Goal: Task Accomplishment & Management: Use online tool/utility

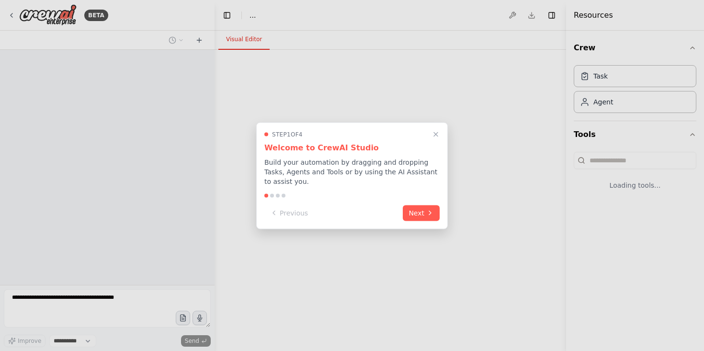
select select "****"
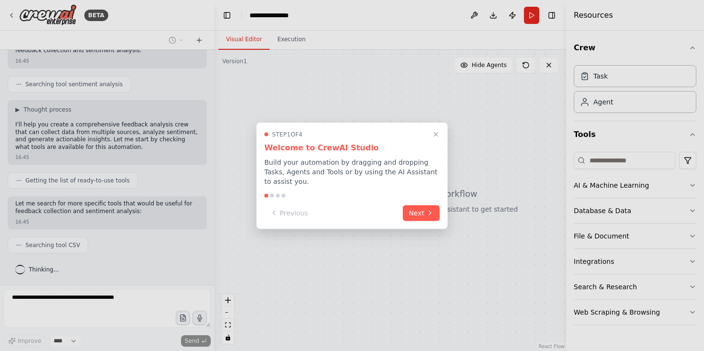
scroll to position [197, 0]
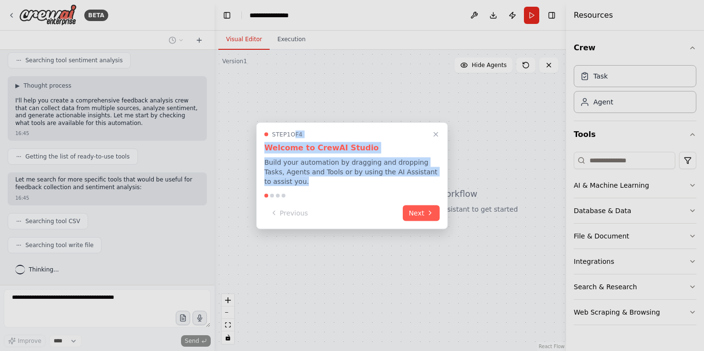
drag, startPoint x: 295, startPoint y: 133, endPoint x: 295, endPoint y: 182, distance: 49.3
click at [295, 182] on div "Step 1 of 4 Welcome to CrewAI Studio Build your automation by dragging and drop…" at bounding box center [351, 158] width 175 height 56
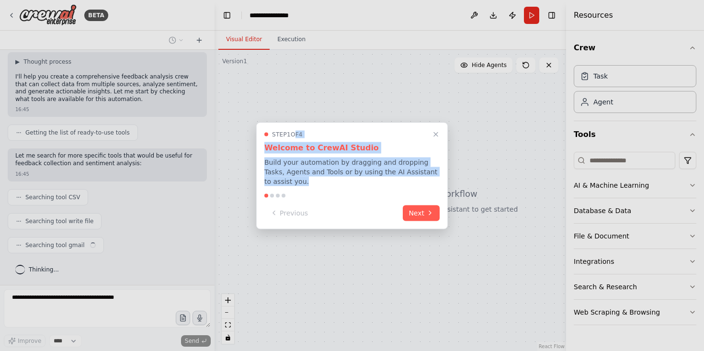
click at [295, 182] on p "Build your automation by dragging and dropping Tasks, Agents and Tools or by us…" at bounding box center [351, 171] width 175 height 29
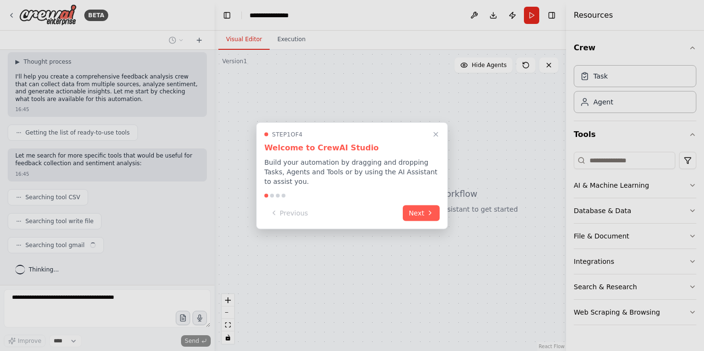
click at [300, 180] on p "Build your automation by dragging and dropping Tasks, Agents and Tools or by us…" at bounding box center [351, 171] width 175 height 29
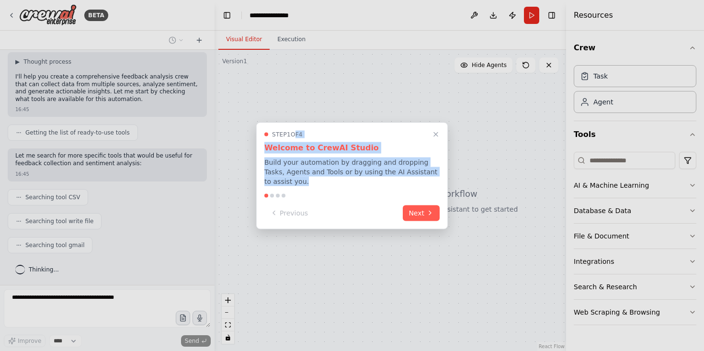
drag, startPoint x: 295, startPoint y: 177, endPoint x: 295, endPoint y: 136, distance: 41.2
click at [295, 136] on div "Step 1 of 4 Welcome to CrewAI Studio Build your automation by dragging and drop…" at bounding box center [351, 158] width 175 height 56
click at [295, 136] on span "Step 1 of 4" at bounding box center [287, 134] width 31 height 8
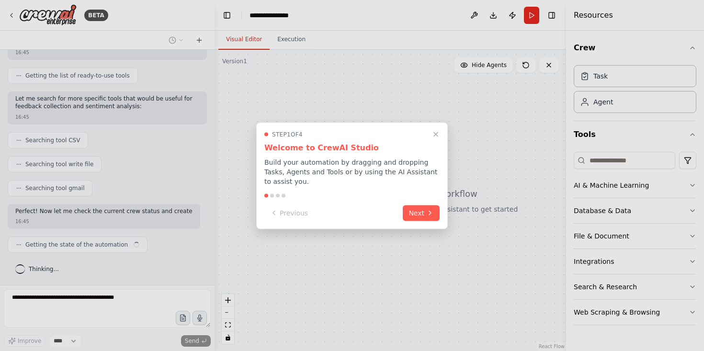
scroll to position [285, 0]
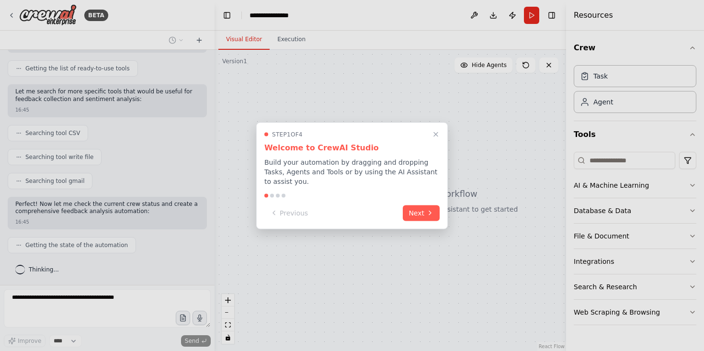
click at [295, 155] on div "Step 1 of 4 Welcome to CrewAI Studio Build your automation by dragging and drop…" at bounding box center [351, 158] width 175 height 56
click at [301, 156] on div "Step 1 of 4 Welcome to CrewAI Studio Build your automation by dragging and drop…" at bounding box center [351, 158] width 175 height 56
click at [301, 168] on p "Build your automation by dragging and dropping Tasks, Agents and Tools or by us…" at bounding box center [351, 171] width 175 height 29
click at [307, 164] on p "Build your automation by dragging and dropping Tasks, Agents and Tools or by us…" at bounding box center [351, 171] width 175 height 29
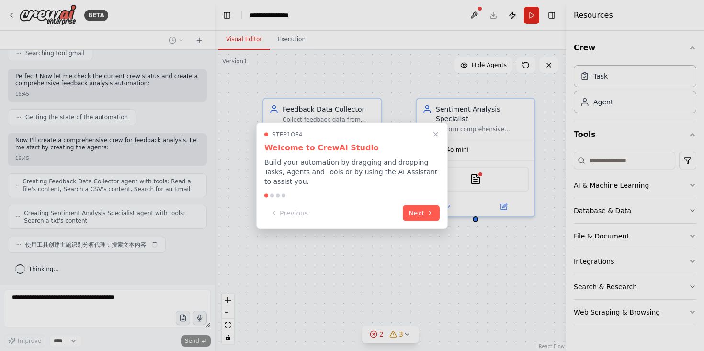
scroll to position [353, 0]
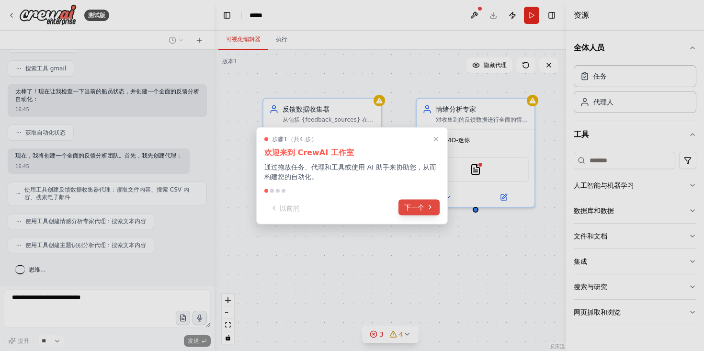
click at [425, 208] on button "下一个" at bounding box center [419, 207] width 41 height 16
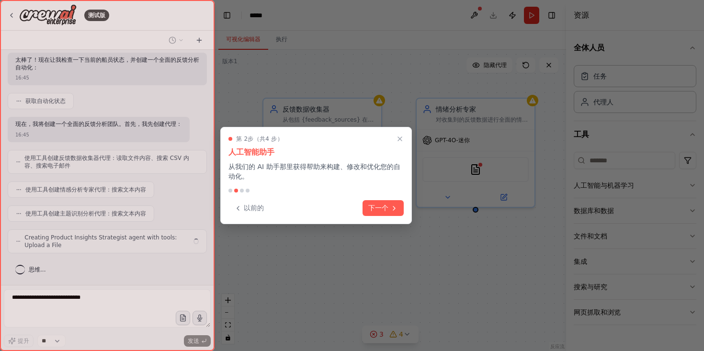
scroll to position [377, 0]
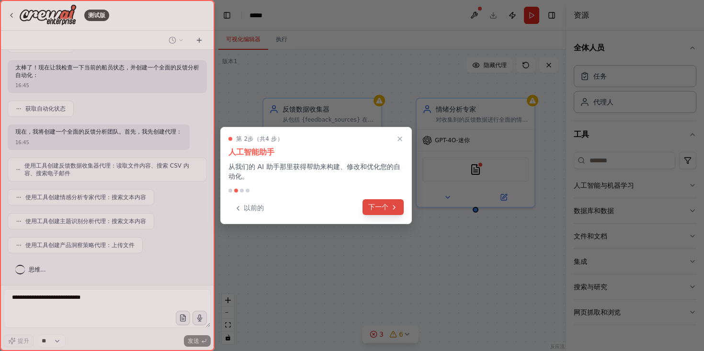
click at [378, 208] on font "下一个" at bounding box center [378, 207] width 20 height 8
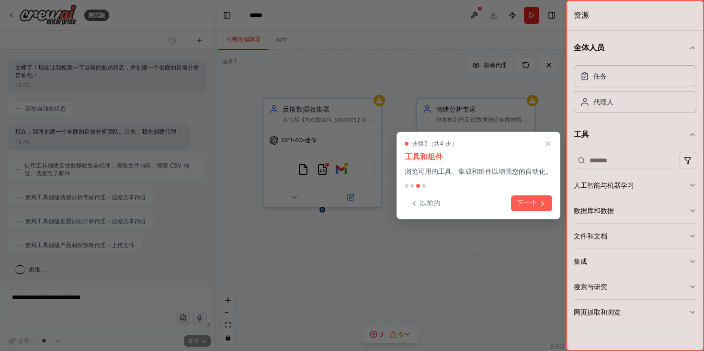
click at [500, 171] on font "浏览可用的工具、集成和组件以增强您的自动化。" at bounding box center [479, 172] width 148 height 8
click at [529, 198] on font "下一个" at bounding box center [527, 202] width 20 height 8
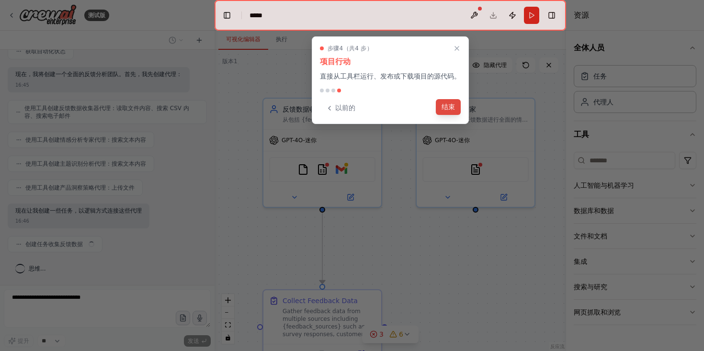
scroll to position [434, 0]
click at [450, 107] on font "结束" at bounding box center [448, 107] width 13 height 8
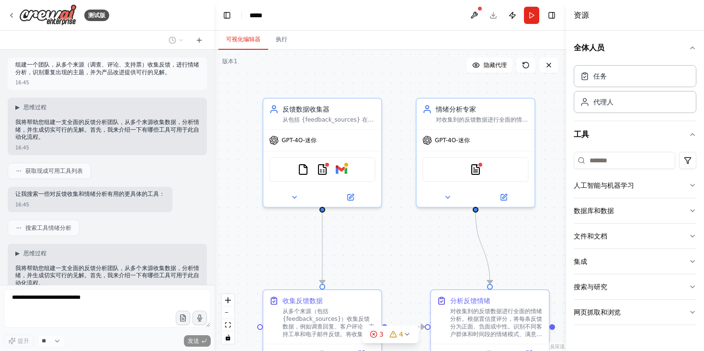
scroll to position [482, 0]
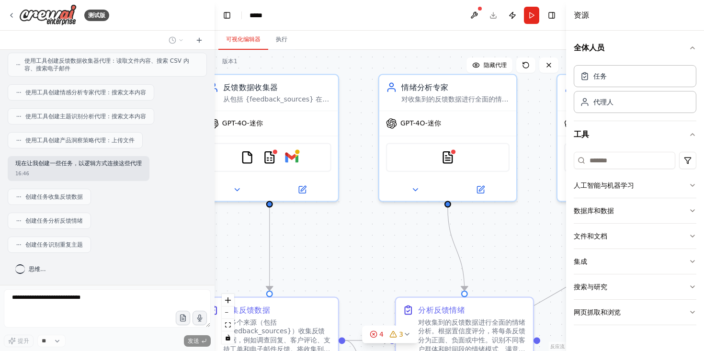
drag, startPoint x: 412, startPoint y: 239, endPoint x: 355, endPoint y: 237, distance: 57.5
click at [355, 237] on div ".deletable-edge-delete-btn { width: 20px; height: 20px; border: 0px solid #ffff…" at bounding box center [391, 200] width 352 height 301
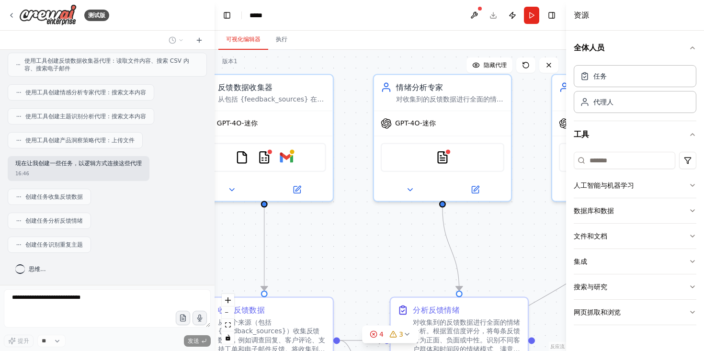
drag, startPoint x: 355, startPoint y: 237, endPoint x: 454, endPoint y: 266, distance: 103.4
click at [456, 267] on div ".deletable-edge-delete-btn { width: 20px; height: 20px; border: 0px solid #ffff…" at bounding box center [391, 200] width 352 height 301
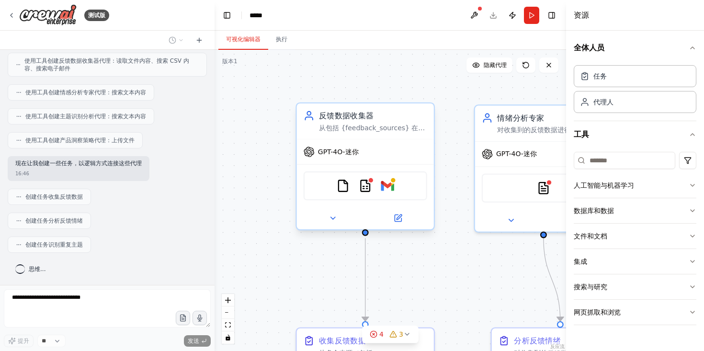
click at [353, 183] on div "文件读取工具 CSV搜索工具 Gmail" at bounding box center [366, 185] width 124 height 29
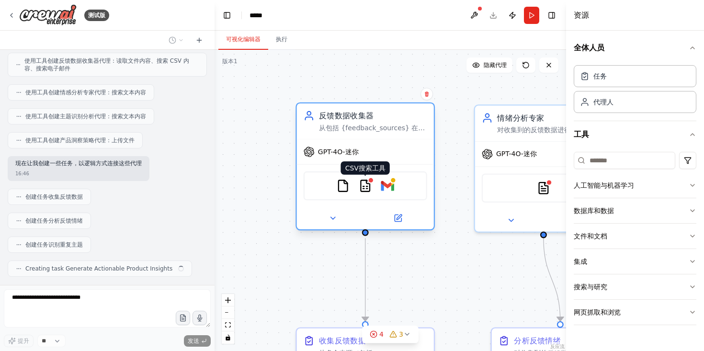
scroll to position [506, 0]
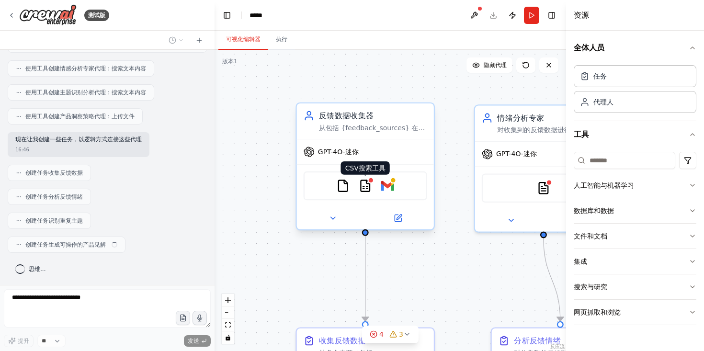
click at [364, 188] on img at bounding box center [365, 185] width 13 height 13
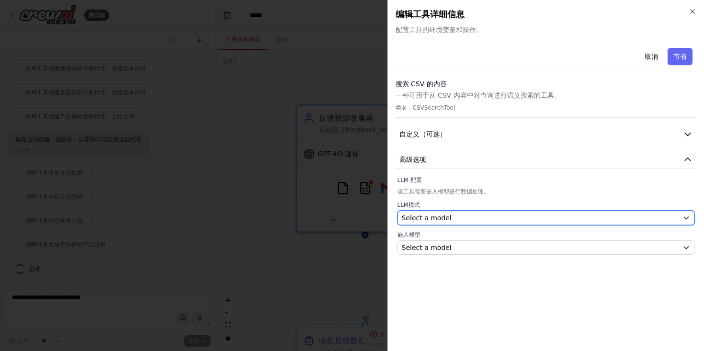
click at [491, 219] on div "Select a model" at bounding box center [540, 218] width 277 height 10
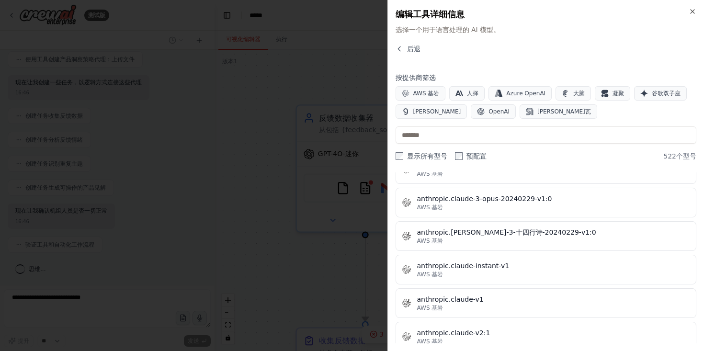
scroll to position [1037, 0]
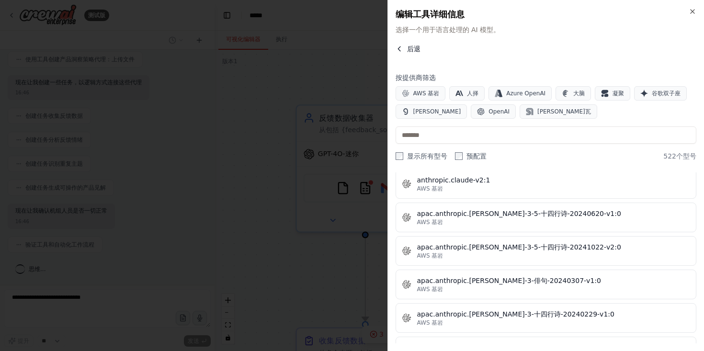
click at [398, 47] on icon "button" at bounding box center [400, 49] width 8 height 8
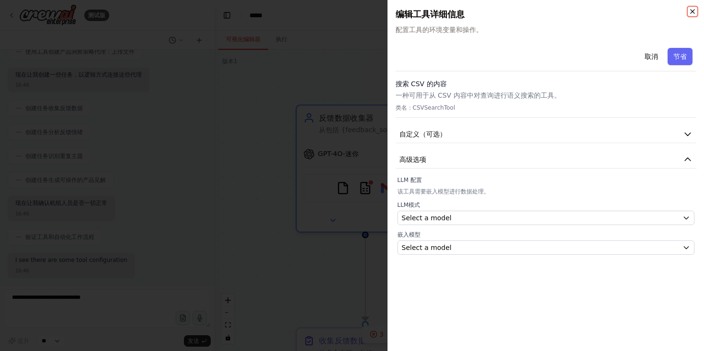
click at [693, 11] on icon "button" at bounding box center [693, 12] width 4 height 4
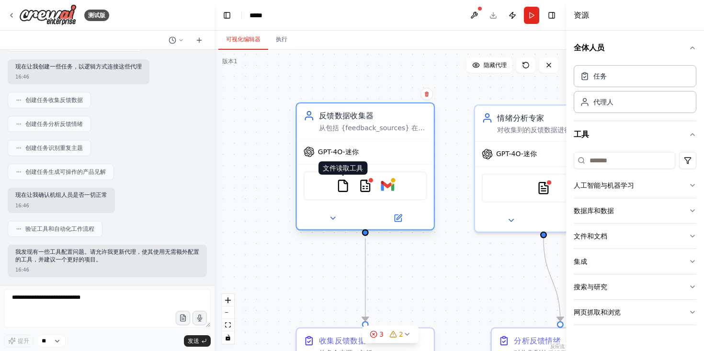
scroll to position [578, 0]
click at [342, 187] on img at bounding box center [342, 185] width 13 height 13
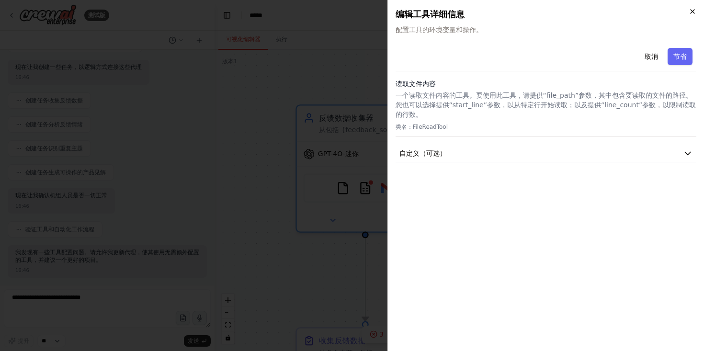
click at [694, 11] on icon "button" at bounding box center [693, 12] width 8 height 8
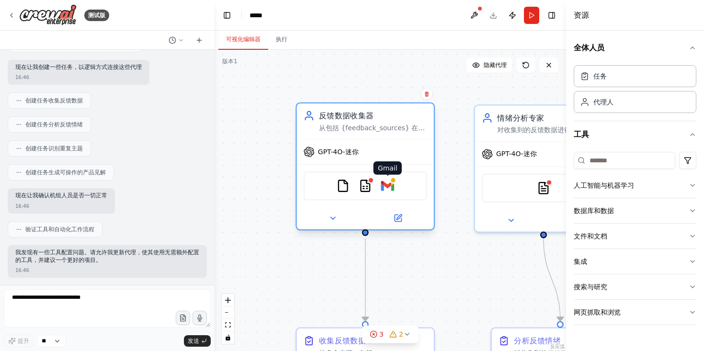
click at [392, 188] on img at bounding box center [387, 185] width 13 height 13
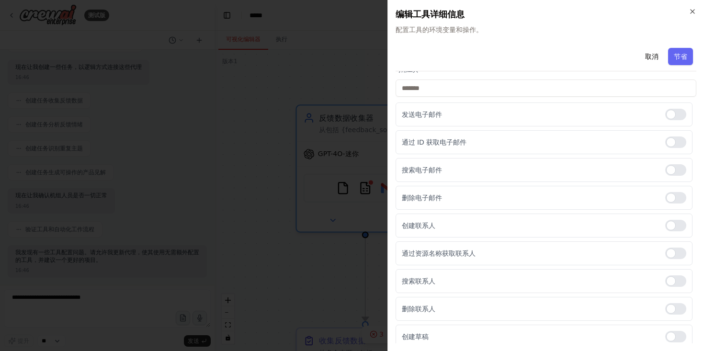
scroll to position [0, 0]
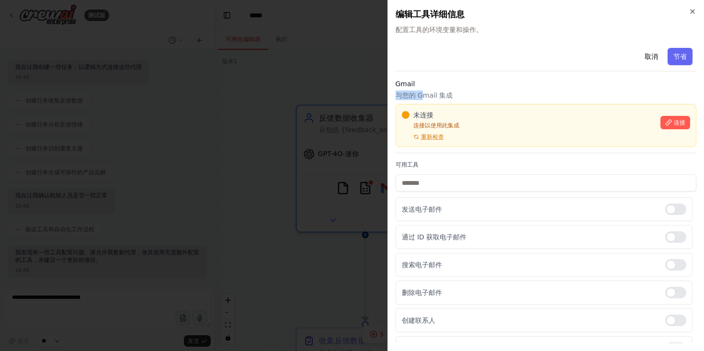
drag, startPoint x: 421, startPoint y: 91, endPoint x: 395, endPoint y: 94, distance: 25.5
click at [396, 94] on font "与您的 Gmail 集成" at bounding box center [424, 95] width 57 height 8
click at [406, 94] on font "与您的 Gmail 集成" at bounding box center [424, 95] width 57 height 8
drag, startPoint x: 421, startPoint y: 93, endPoint x: 410, endPoint y: 92, distance: 11.1
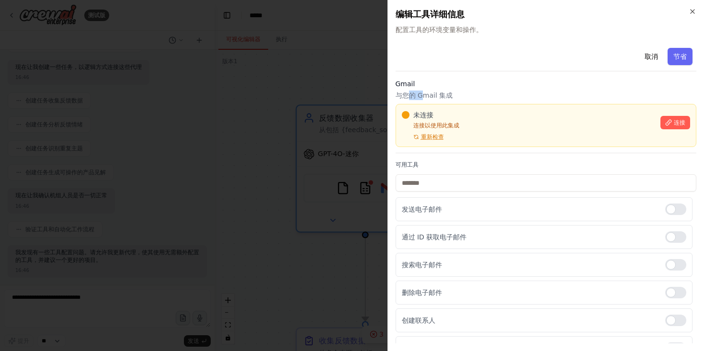
click at [410, 92] on font "与您的 Gmail 集成" at bounding box center [424, 95] width 57 height 8
drag, startPoint x: 417, startPoint y: 91, endPoint x: 429, endPoint y: 92, distance: 12.0
click at [429, 92] on font "与您的 Gmail 集成" at bounding box center [424, 95] width 57 height 8
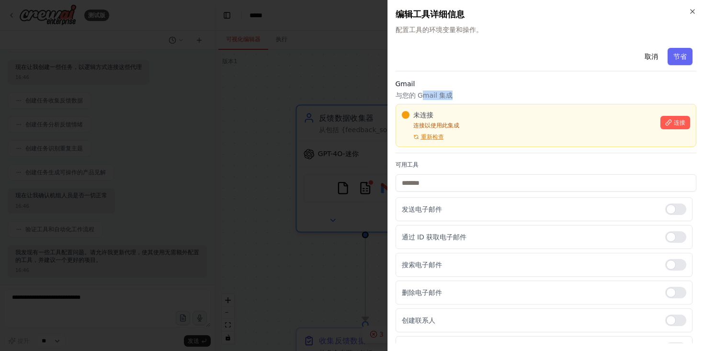
drag, startPoint x: 422, startPoint y: 94, endPoint x: 471, endPoint y: 99, distance: 50.0
click at [472, 99] on p "与您的 Gmail 集成" at bounding box center [546, 96] width 301 height 10
click at [471, 99] on p "与您的 Gmail 集成" at bounding box center [546, 96] width 301 height 10
click at [494, 95] on p "与您的 Gmail 集成" at bounding box center [546, 96] width 301 height 10
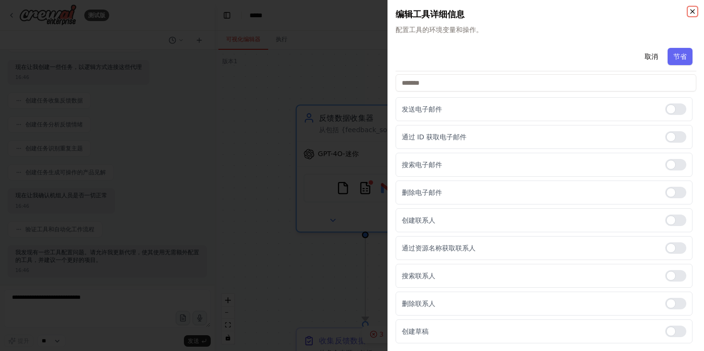
click at [691, 10] on icon "button" at bounding box center [693, 12] width 4 height 4
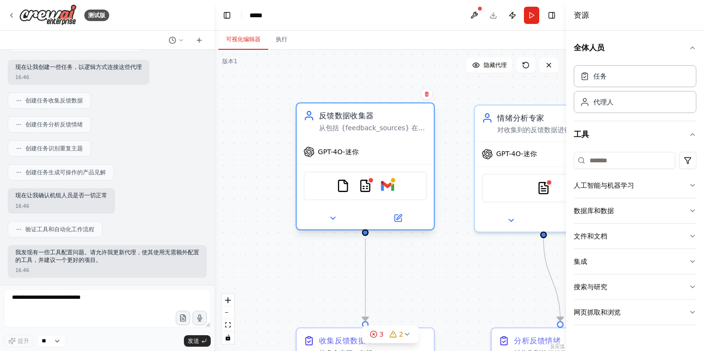
click at [365, 127] on font "从包括 {feedback_sources} 在内的多个来源收集反馈数据，并整理数据进行分析。高效地从调查问卷、评论、支持工单和电子邮件中提取相关信息。" at bounding box center [372, 146] width 107 height 44
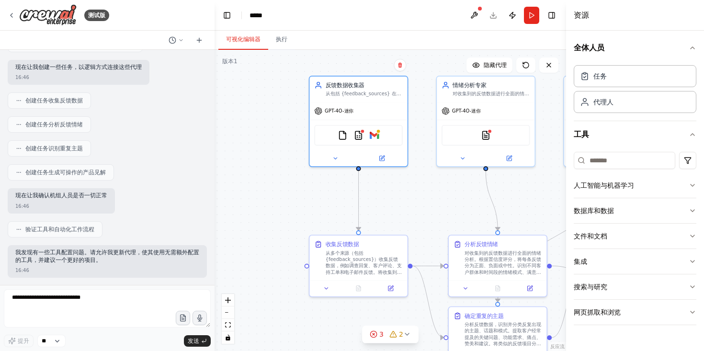
drag, startPoint x: 442, startPoint y: 262, endPoint x: 355, endPoint y: 146, distance: 145.1
click at [356, 147] on div ".deletable-edge-delete-btn { width: 20px; height: 20px; border: 0px solid #ffff…" at bounding box center [391, 200] width 352 height 301
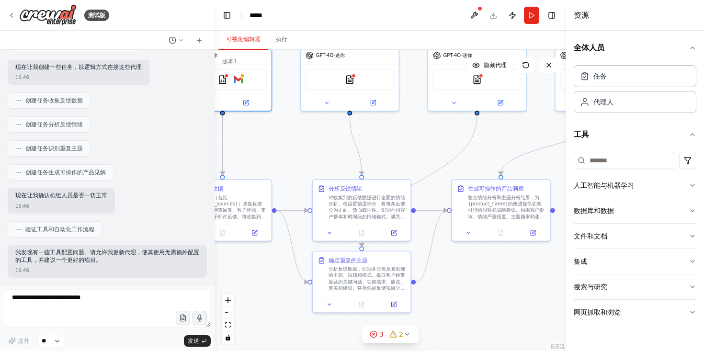
drag, startPoint x: 381, startPoint y: 170, endPoint x: 268, endPoint y: 185, distance: 114.1
click at [268, 185] on div ".deletable-edge-delete-btn { width: 20px; height: 20px; border: 0px solid #ffff…" at bounding box center [391, 200] width 352 height 301
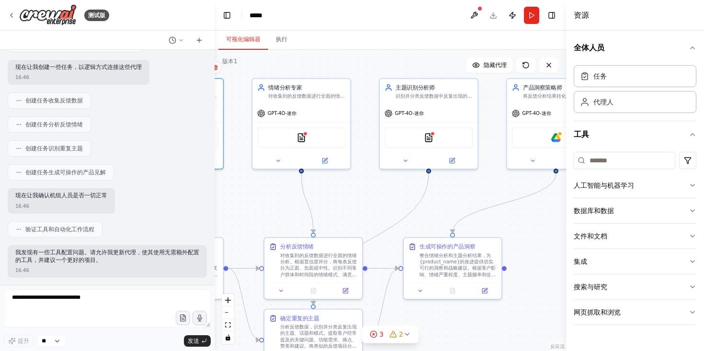
drag, startPoint x: 383, startPoint y: 155, endPoint x: 366, endPoint y: 205, distance: 53.5
click at [366, 205] on div ".deletable-edge-delete-btn { width: 20px; height: 20px; border: 0px solid #ffff…" at bounding box center [391, 200] width 352 height 301
click at [383, 198] on div ".deletable-edge-delete-btn { width: 20px; height: 20px; border: 0px solid #ffff…" at bounding box center [391, 200] width 352 height 301
click at [306, 139] on div "TXT搜索工具" at bounding box center [301, 136] width 88 height 21
click at [324, 103] on div "GPT-4O-迷你" at bounding box center [301, 112] width 98 height 18
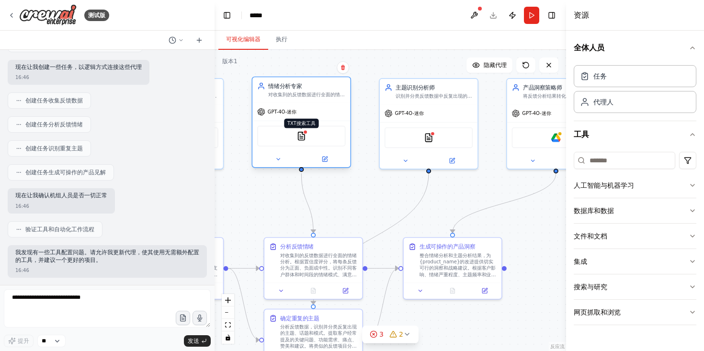
click at [306, 131] on div at bounding box center [305, 132] width 5 height 5
click at [304, 134] on div at bounding box center [305, 132] width 5 height 5
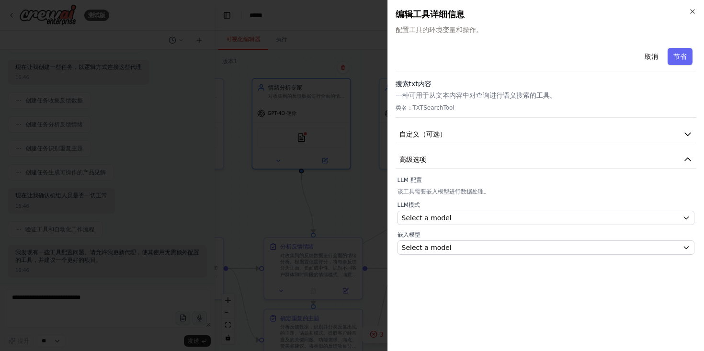
click at [468, 194] on font "该工具需要嵌入模型进行数据处理。" at bounding box center [444, 191] width 92 height 7
click at [506, 136] on button "自定义（可选）" at bounding box center [546, 134] width 301 height 18
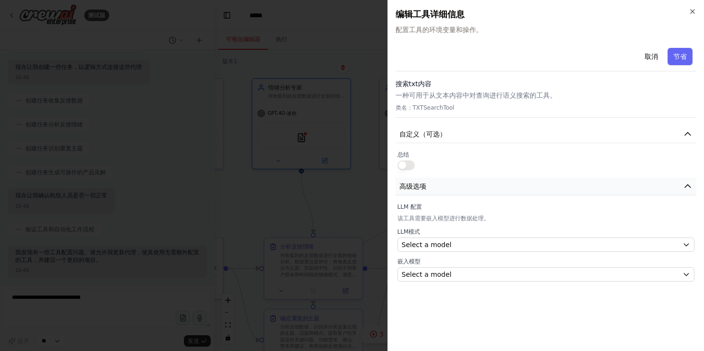
click at [485, 185] on button "高级选项" at bounding box center [546, 187] width 301 height 18
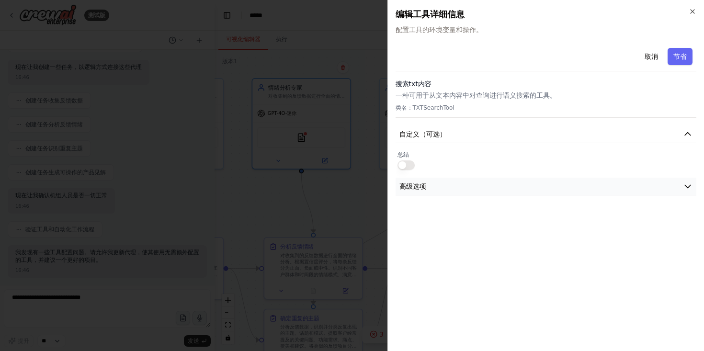
click at [469, 182] on button "高级选项" at bounding box center [546, 187] width 301 height 18
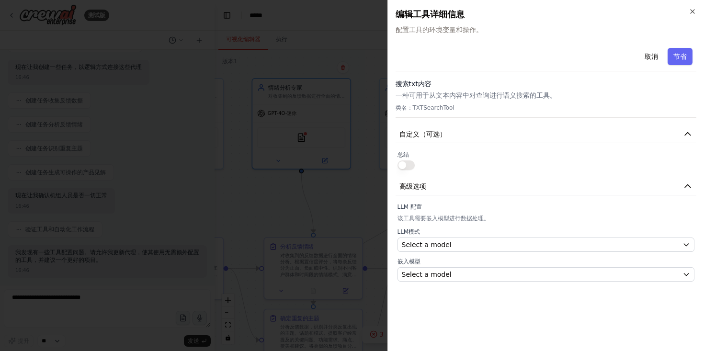
click at [409, 164] on button "button" at bounding box center [406, 165] width 17 height 10
click at [407, 165] on button "button" at bounding box center [406, 165] width 17 height 10
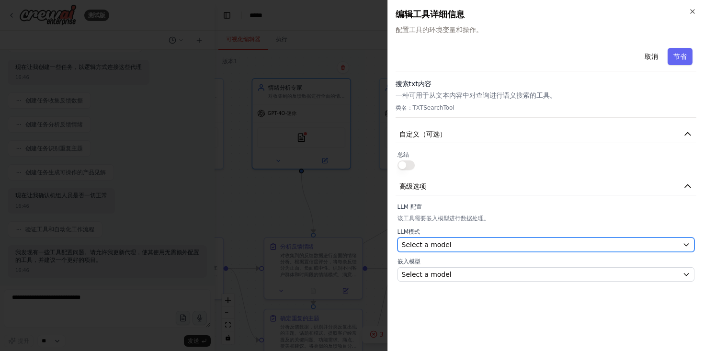
click at [435, 241] on span "Select a model" at bounding box center [427, 245] width 50 height 10
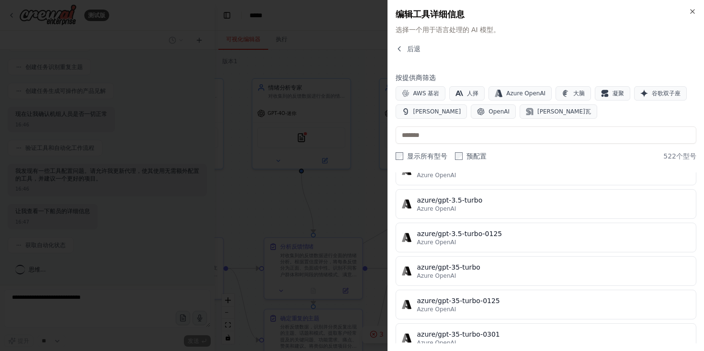
scroll to position [6794, 0]
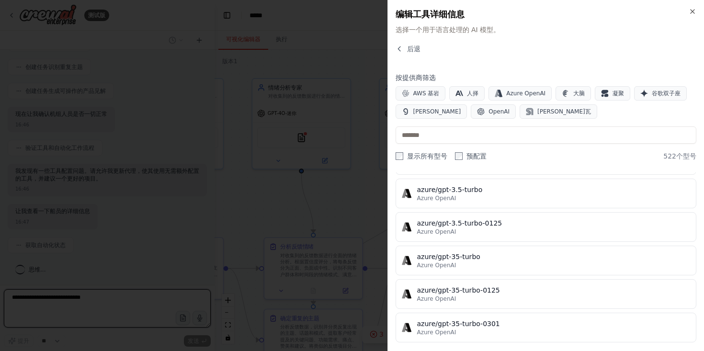
click at [529, 160] on div "显示所有型号 预配置 522个 型号" at bounding box center [546, 156] width 301 height 10
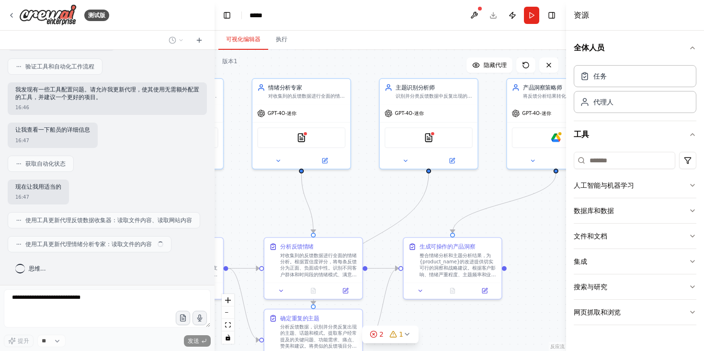
scroll to position [741, 0]
click at [456, 188] on div ".deletable-edge-delete-btn { width: 20px; height: 20px; border: 0px solid #ffff…" at bounding box center [391, 200] width 352 height 301
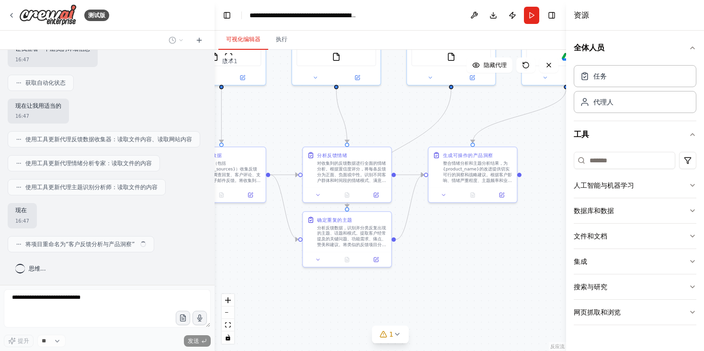
scroll to position [821, 0]
drag, startPoint x: 483, startPoint y: 189, endPoint x: 502, endPoint y: 103, distance: 87.5
click at [502, 103] on div ".deletable-edge-delete-btn { width: 20px; height: 20px; border: 0px solid #ffff…" at bounding box center [391, 200] width 352 height 301
click at [476, 160] on font "整合情绪分析和主题分析结果，为{product_name}的改进提供切实可行的洞察和战略建议。根据客户影响、情绪严重程度、主题频率和业务价值，确定改进计划的优…" at bounding box center [478, 177] width 69 height 34
click at [479, 170] on font "整合情绪分析和主题分析结果，为{product_name}的改进提供切实可行的洞察和战略建议。根据客户影响、情绪严重程度、主题频率和业务价值，确定改进计划的优…" at bounding box center [478, 177] width 69 height 34
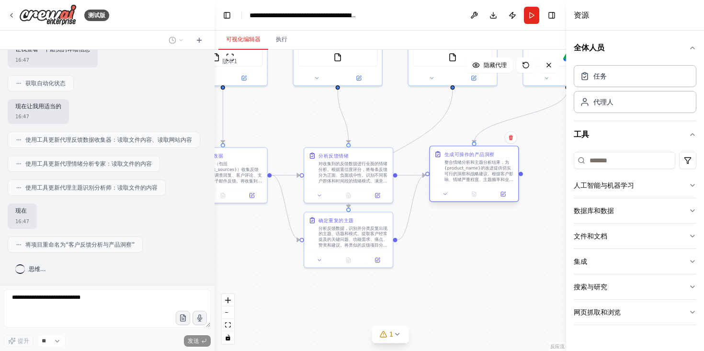
click at [479, 170] on font "整合情绪分析和主题分析结果，为{product_name}的改进提供切实可行的洞察和战略建议。根据客户影响、情绪严重程度、主题频率和业务价值，确定改进计划的优…" at bounding box center [478, 177] width 69 height 34
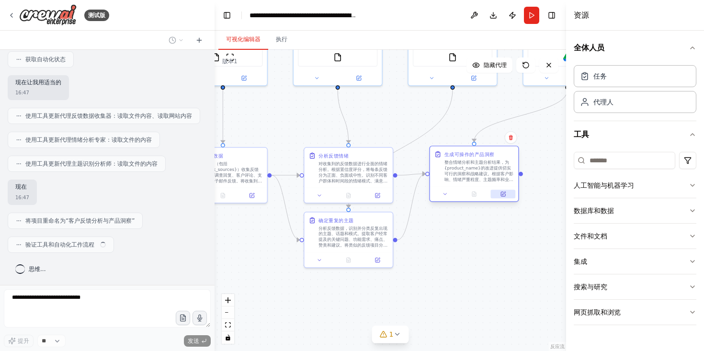
click at [508, 197] on button at bounding box center [503, 194] width 24 height 9
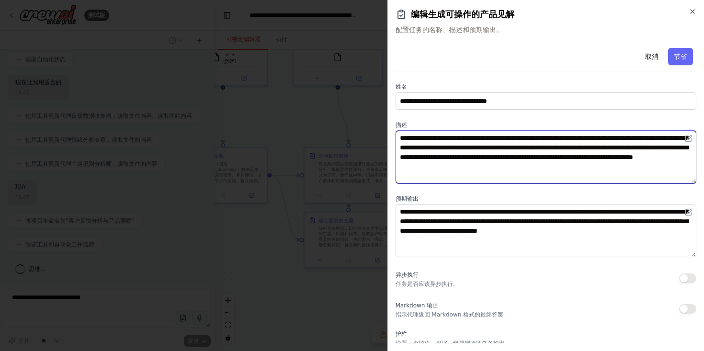
click at [445, 141] on textarea "**********" at bounding box center [546, 157] width 301 height 53
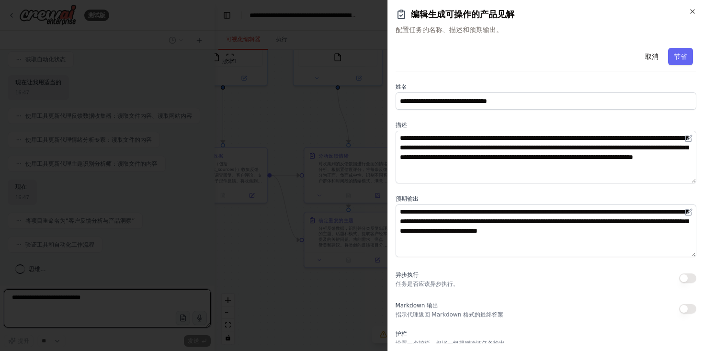
click at [450, 111] on div "**********" at bounding box center [546, 234] width 301 height 381
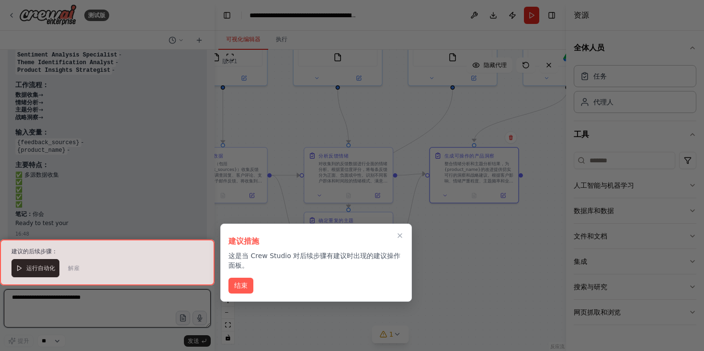
scroll to position [1148, 0]
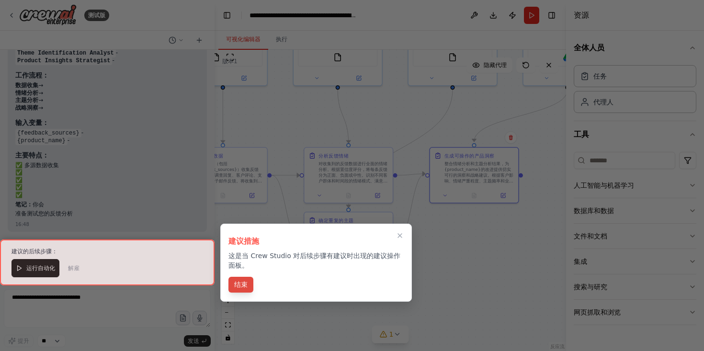
click at [239, 286] on font "结束" at bounding box center [240, 285] width 13 height 8
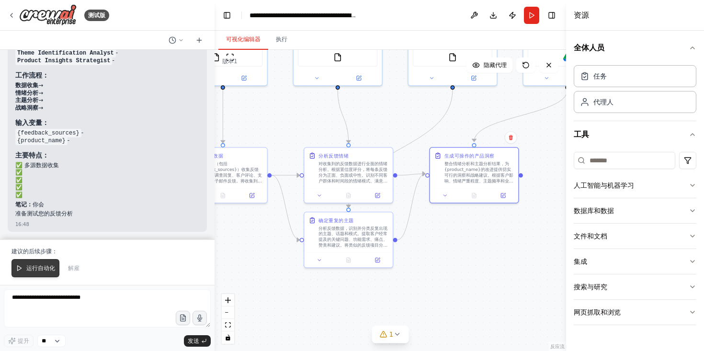
click at [39, 266] on font "运行自动化" at bounding box center [40, 268] width 29 height 7
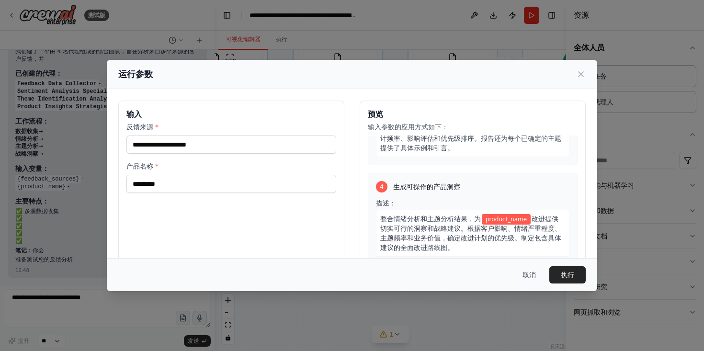
scroll to position [80, 0]
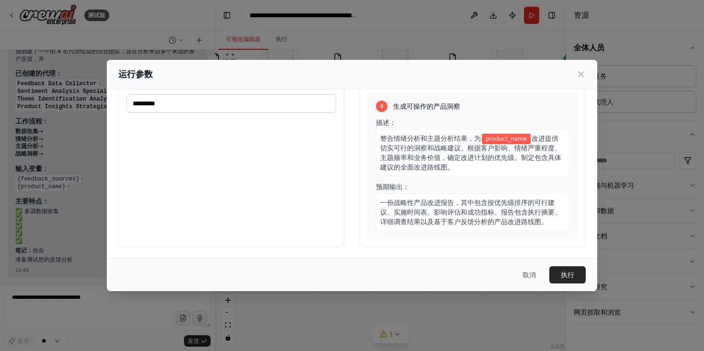
click at [491, 161] on div "整合情绪分析和主题分析结果，为 product_name 改进提供切实可行的洞察和战略建议。根据客户影响、情绪严重程度、主题频率和业务价值，确定改进计划的优先…" at bounding box center [473, 152] width 194 height 47
click at [581, 71] on icon at bounding box center [581, 74] width 10 height 10
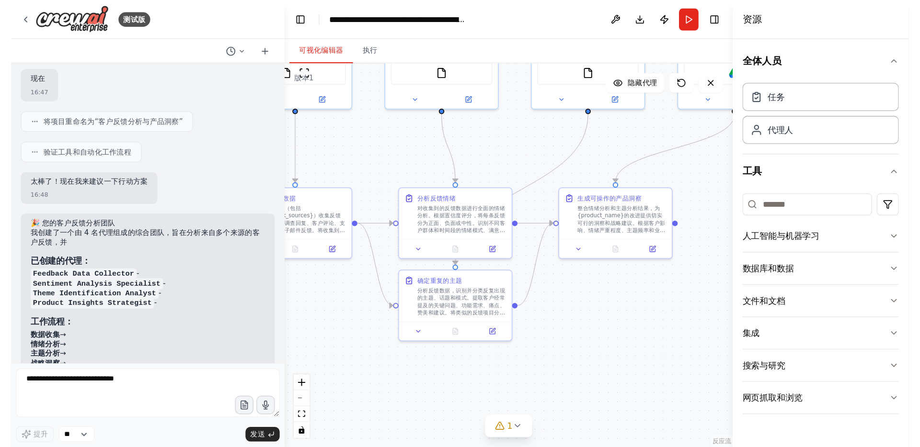
scroll to position [903, 0]
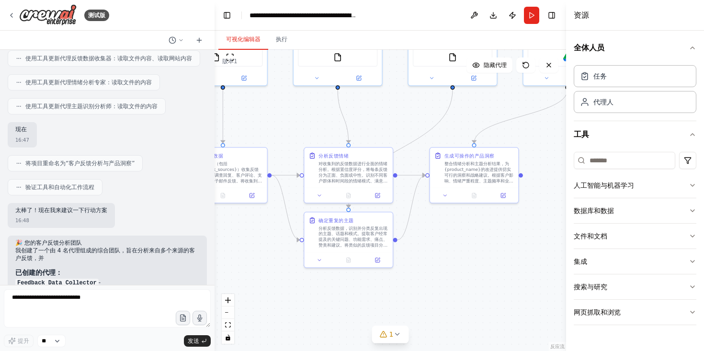
click at [303, 114] on div ".deletable-edge-delete-btn { width: 20px; height: 20px; border: 0px solid #ffff…" at bounding box center [391, 200] width 352 height 301
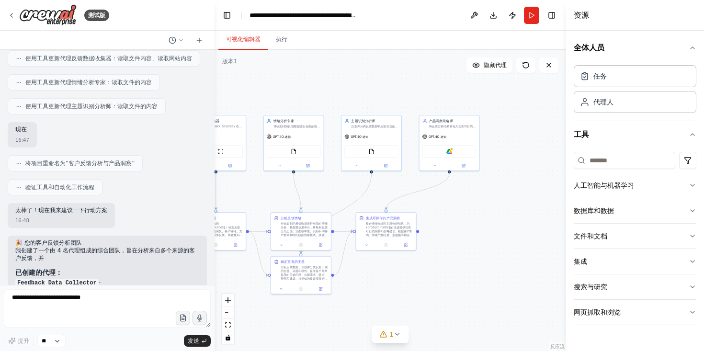
drag, startPoint x: 514, startPoint y: 173, endPoint x: 448, endPoint y: 226, distance: 84.2
click at [448, 226] on div ".deletable-edge-delete-btn { width: 20px; height: 20px; border: 0px solid #ffff…" at bounding box center [391, 200] width 352 height 301
click at [456, 139] on div "GPT-4O-迷你" at bounding box center [449, 136] width 60 height 11
click at [440, 139] on div "GPT-4O-迷你" at bounding box center [449, 136] width 60 height 11
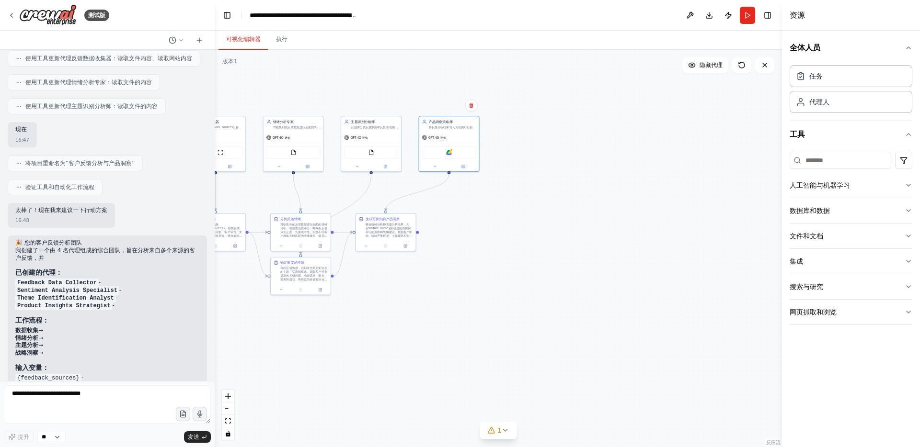
scroll to position [759, 0]
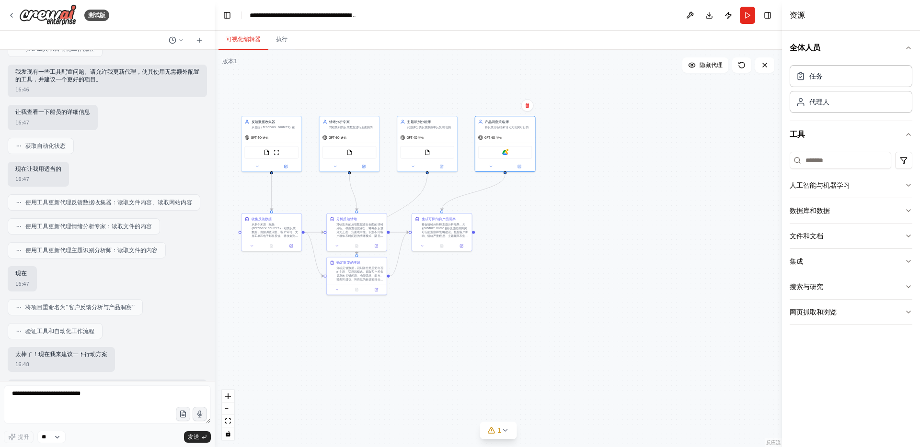
drag, startPoint x: 574, startPoint y: 166, endPoint x: 630, endPoint y: 166, distance: 56.0
click at [630, 166] on div ".deletable-edge-delete-btn { width: 20px; height: 20px; border: 0px solid #ffff…" at bounding box center [498, 249] width 567 height 398
drag, startPoint x: 536, startPoint y: 180, endPoint x: 570, endPoint y: 180, distance: 34.5
click at [570, 180] on div ".deletable-edge-delete-btn { width: 20px; height: 20px; border: 0px solid #ffff…" at bounding box center [498, 249] width 567 height 398
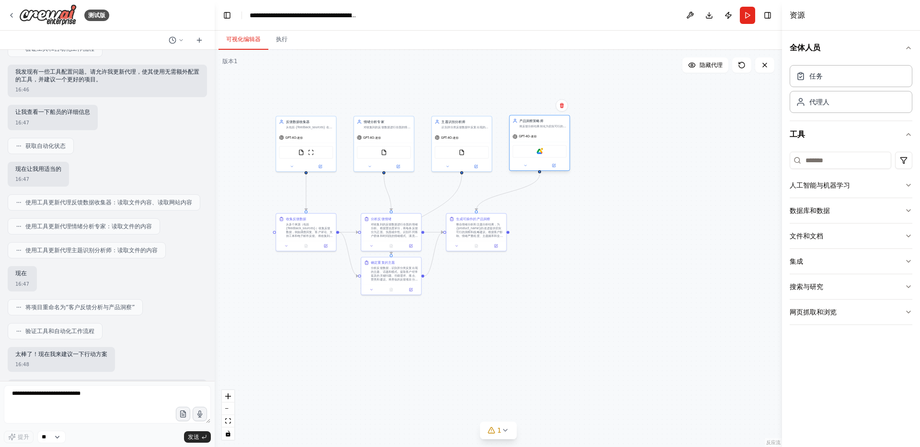
click at [562, 132] on div "GPT-4O-迷你" at bounding box center [540, 136] width 60 height 11
click at [546, 154] on div "Google 云端硬盘" at bounding box center [540, 151] width 54 height 12
click at [554, 124] on div "产品洞察策略师 将反馈分析结果转化为切实可行的洞察和战略建议，助力 {product_name} 改进。根据客户情绪和反复出现的主题，创建优先改进路线图。" at bounding box center [542, 123] width 47 height 10
click at [554, 125] on font "将反馈分析结果转化为切实可行的洞察和战略建议，助力 {product_name} 改进。根据客户情绪和反复出现的主题，创建优先改进路线图。" at bounding box center [542, 134] width 46 height 19
click at [557, 165] on button at bounding box center [553, 166] width 27 height 6
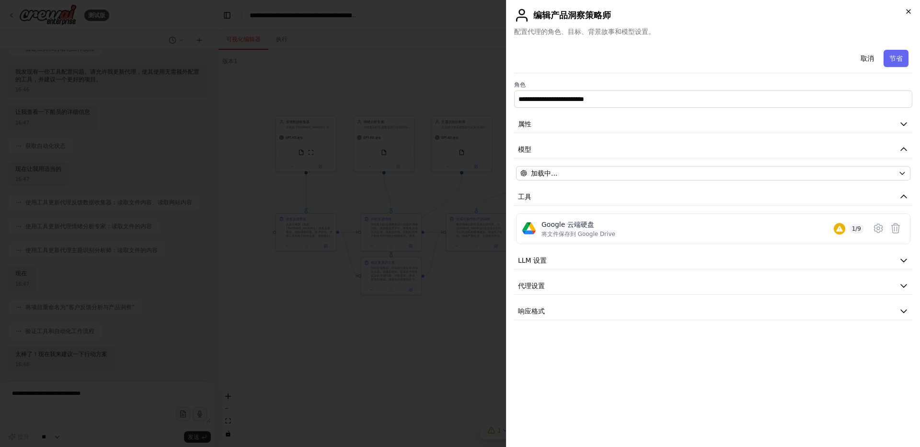
click at [704, 10] on icon "button" at bounding box center [908, 12] width 8 height 8
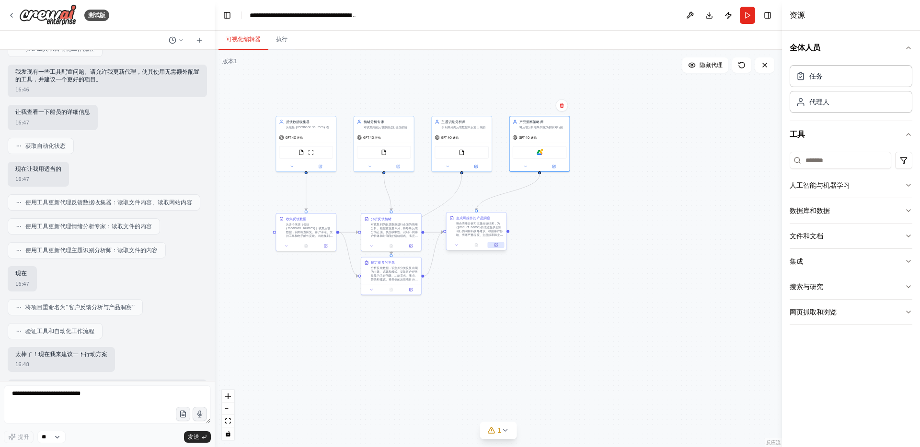
click at [496, 245] on icon at bounding box center [496, 244] width 2 height 2
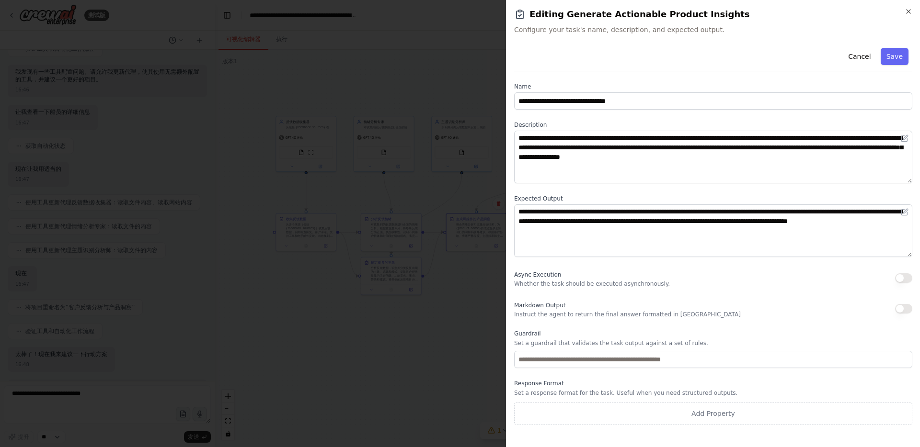
click at [704, 50] on div "Cancel Save" at bounding box center [713, 57] width 398 height 27
click at [704, 51] on div "Cancel Save" at bounding box center [713, 57] width 398 height 27
click at [704, 11] on icon "button" at bounding box center [908, 12] width 8 height 8
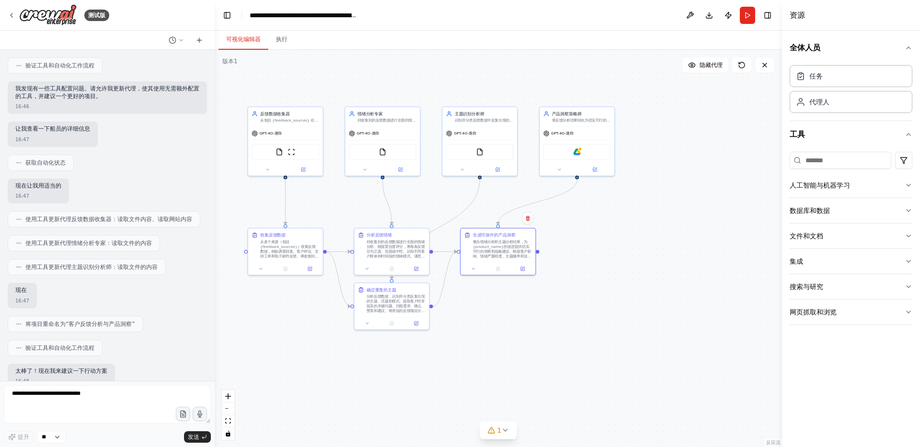
scroll to position [699, 0]
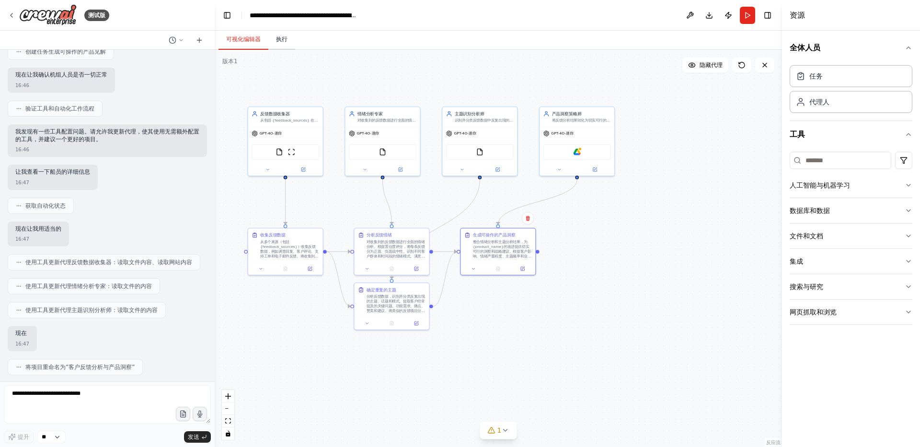
click at [283, 42] on font "执行" at bounding box center [281, 39] width 11 height 7
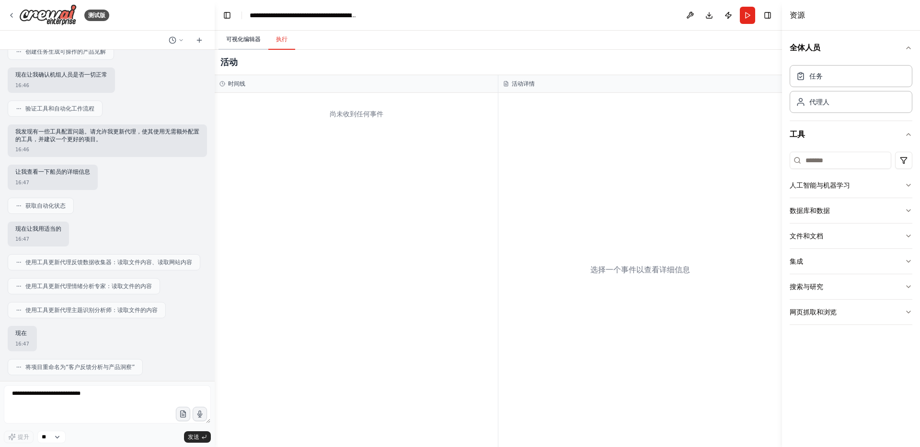
click at [254, 41] on font "可视化编辑器" at bounding box center [243, 39] width 34 height 7
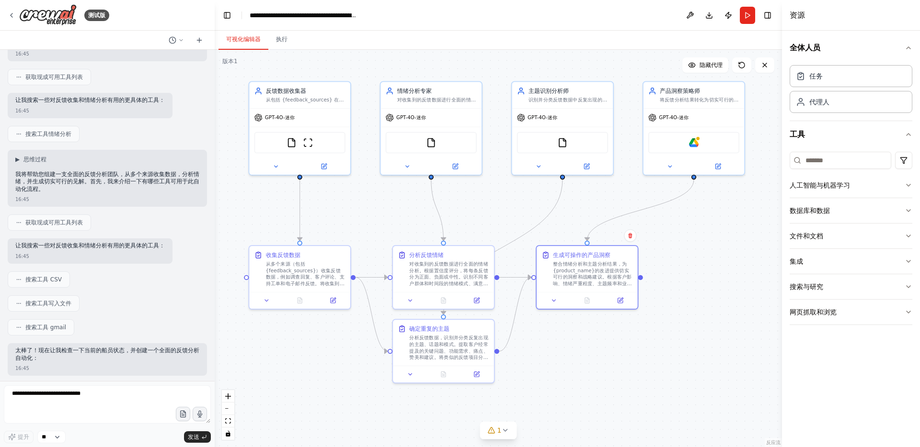
scroll to position [0, 0]
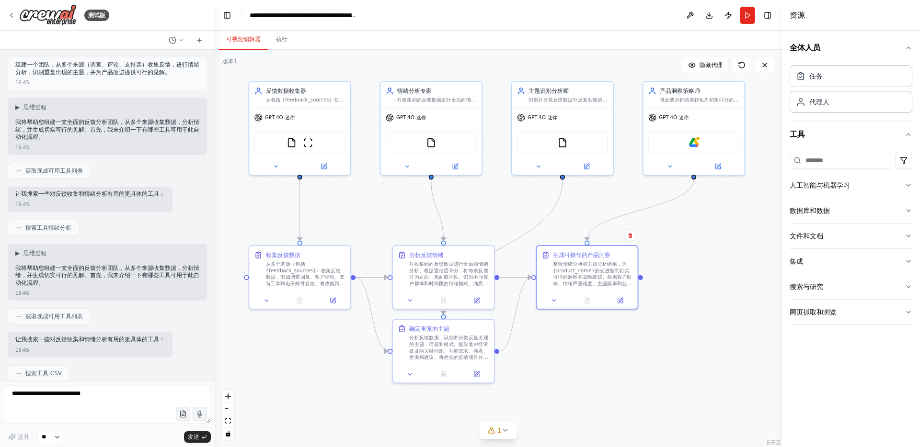
click at [48, 351] on div at bounding box center [107, 407] width 207 height 42
click at [52, 351] on select "**" at bounding box center [51, 437] width 28 height 12
click at [50, 223] on div "搜索工具情绪分析" at bounding box center [44, 228] width 72 height 16
click at [21, 227] on icon at bounding box center [19, 228] width 6 height 6
click at [81, 64] on font "组建一个团队，从多个来源（调查、评论、支持票）收集反馈，进行情绪分析，识别重复出现的主题，并为产品改进提供可行的见解。" at bounding box center [107, 68] width 184 height 14
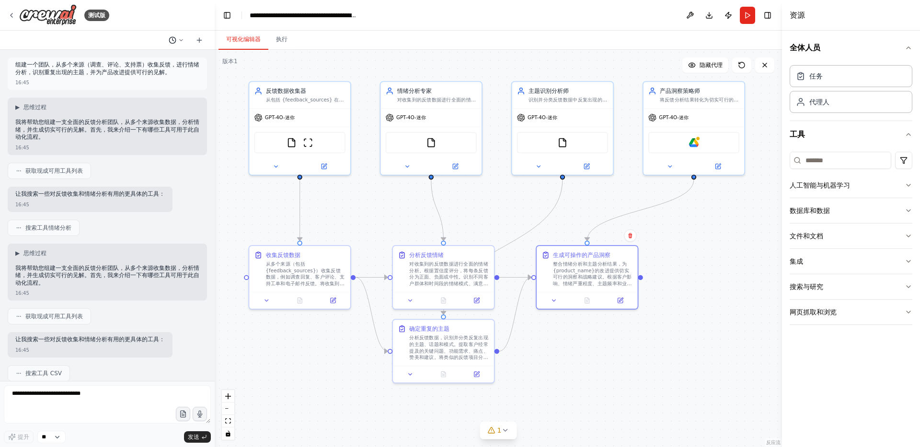
click at [179, 44] on button at bounding box center [176, 39] width 23 height 11
click at [198, 38] on div at bounding box center [107, 223] width 215 height 447
click at [198, 38] on icon at bounding box center [199, 40] width 8 height 8
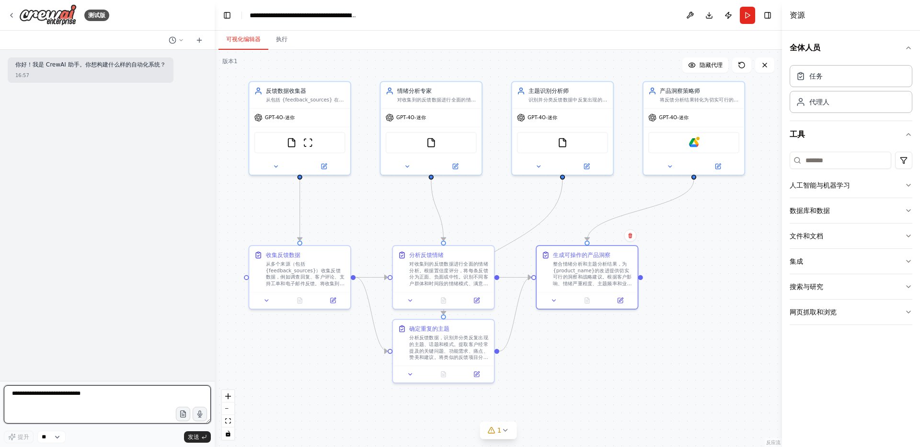
click at [48, 351] on textarea at bounding box center [107, 405] width 207 height 38
click at [64, 351] on textarea at bounding box center [107, 405] width 207 height 38
type textarea "**"
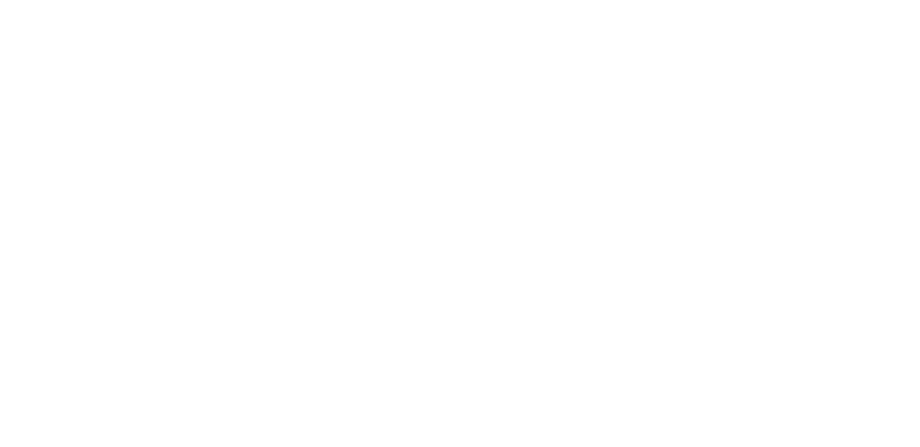
click at [112, 0] on html "原文 请对此翻译评分 您的反馈将用于改进谷歌翻译" at bounding box center [460, 0] width 920 height 0
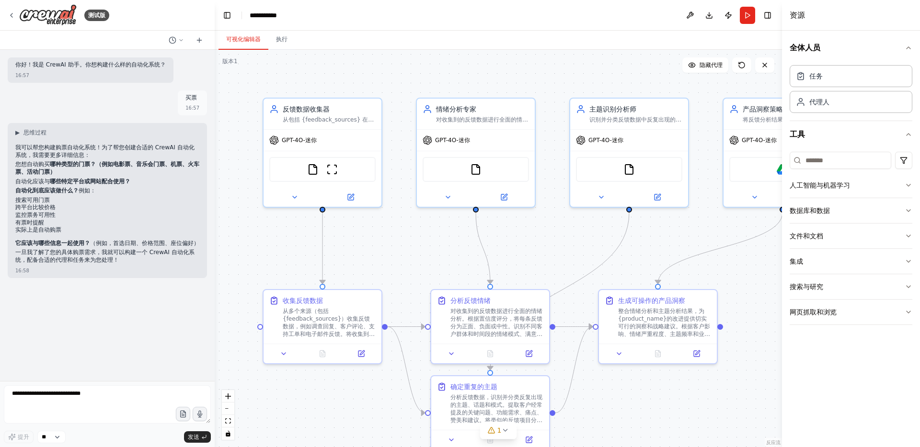
click at [405, 37] on div "可视化编辑器 执行" at bounding box center [498, 40] width 567 height 19
click at [334, 320] on font "从多个来源（包括 {feedback_sources}）收集反馈数据，例如调查回复、客户评论、支持工单和电子邮件反馈。将收集到的数据整理成结构化格式以便分析，…" at bounding box center [329, 328] width 92 height 45
click at [358, 353] on icon at bounding box center [361, 352] width 6 height 6
click at [500, 198] on icon at bounding box center [504, 196] width 8 height 8
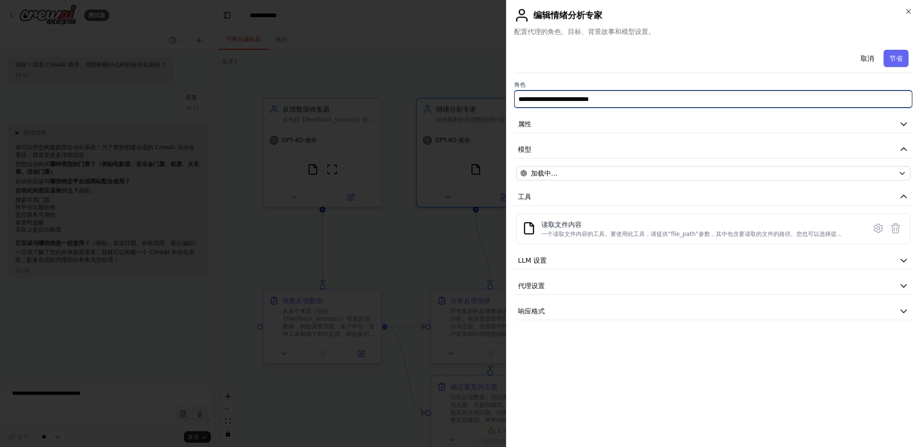
click at [633, 99] on input "**********" at bounding box center [713, 99] width 398 height 17
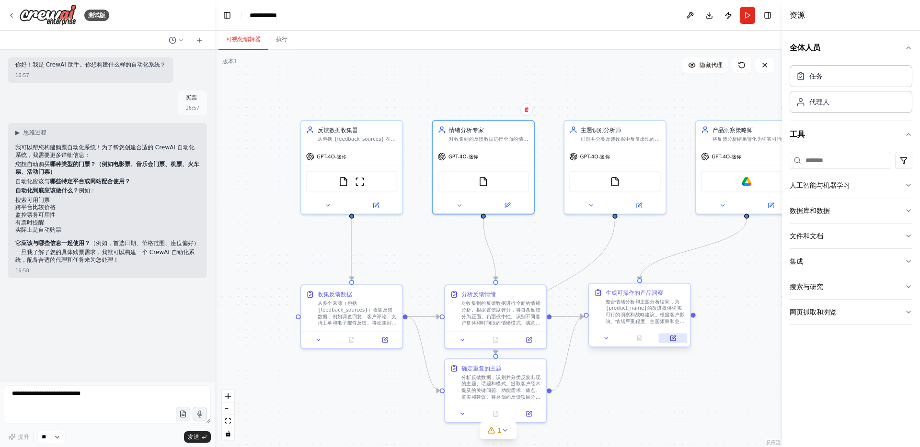
click at [672, 342] on button at bounding box center [673, 338] width 28 height 10
click at [530, 340] on icon at bounding box center [528, 338] width 7 height 7
click at [498, 378] on font "分析反馈数据，识别并分类反复出现的主题、话题和模式。提取客户经常提及的关键问题、功能需求、痛点、赞美和建议。将类似的反馈项目分组，并量化其频率和重要性。" at bounding box center [500, 389] width 79 height 32
click at [527, 412] on button at bounding box center [528, 413] width 28 height 10
click at [423, 416] on div ".deletable-edge-delete-btn { width: 20px; height: 20px; border: 0px solid #ffff…" at bounding box center [498, 249] width 567 height 398
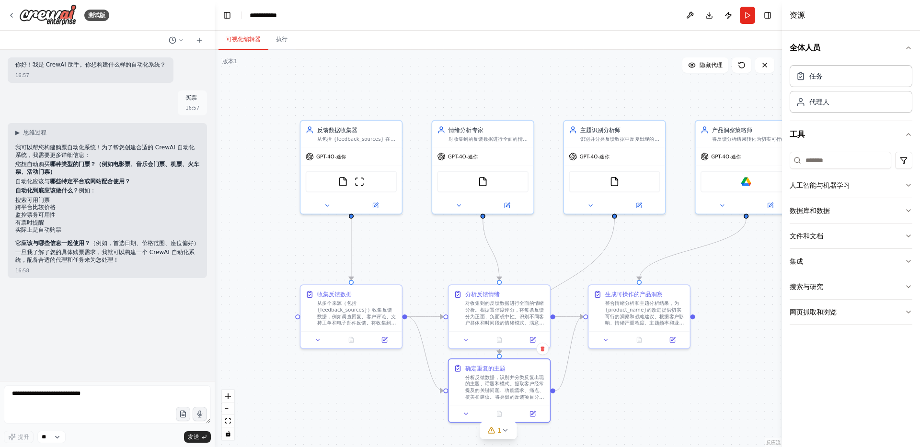
click at [651, 49] on div "可视化编辑器 执行" at bounding box center [498, 40] width 567 height 19
click at [643, 34] on div "可视化编辑器 执行" at bounding box center [498, 40] width 567 height 19
click at [516, 11] on header "**********" at bounding box center [498, 15] width 567 height 31
click at [517, 17] on header "**********" at bounding box center [498, 15] width 567 height 31
click at [448, 39] on div "可视化编辑器 执行" at bounding box center [498, 40] width 567 height 19
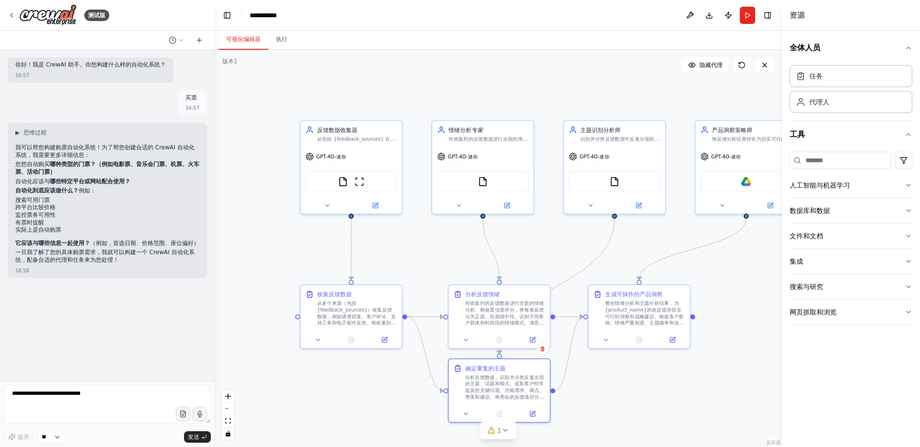
click at [495, 23] on header "**********" at bounding box center [498, 15] width 567 height 31
click at [503, 31] on div "可视化编辑器 执行" at bounding box center [498, 40] width 567 height 19
click at [91, 247] on font "（例如，首选日期、价格范围、座位偏好）" at bounding box center [144, 243] width 109 height 7
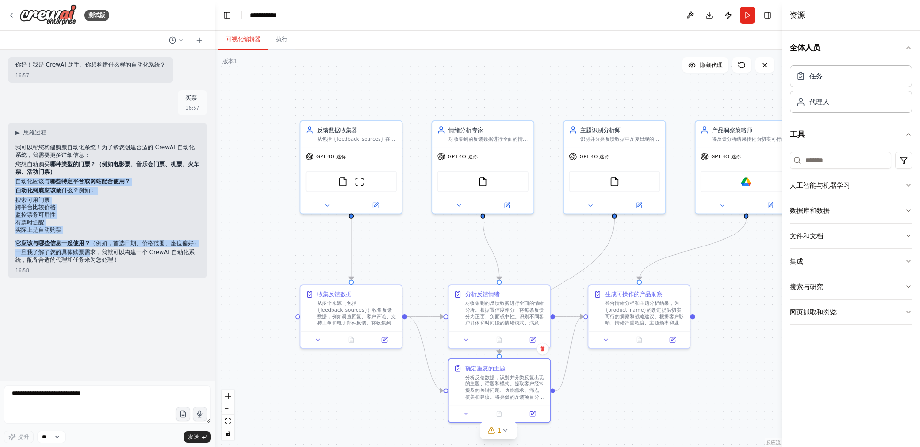
drag, startPoint x: 91, startPoint y: 254, endPoint x: 104, endPoint y: 175, distance: 79.7
click at [104, 175] on div "我可以帮您构建购票自动化系统！为了帮您创建合适的 CrewAI 自动化系统，我需要更多详细信息： 您想自动购买 哪种类型的门票？（例如电影票、音乐会门票、机票…" at bounding box center [107, 205] width 184 height 122
click at [104, 175] on p "您想自动购买 哪种类型的门票？（例如电影票、音乐会门票、机票、火车票、活动门票）" at bounding box center [107, 168] width 184 height 15
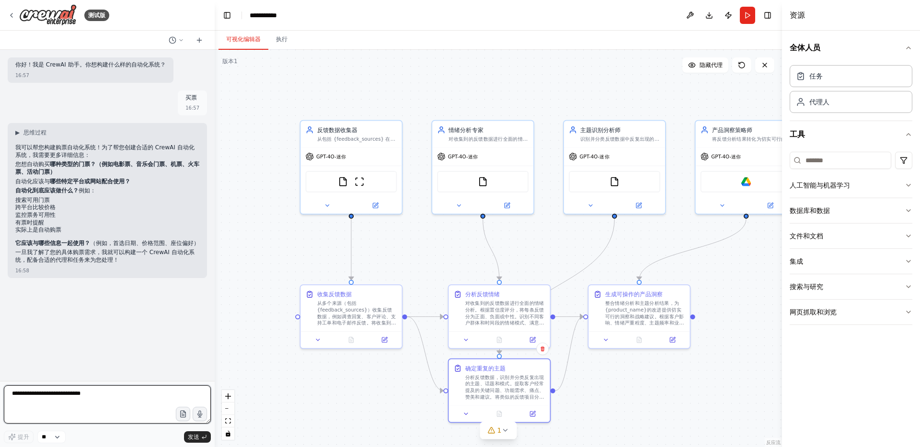
click at [64, 407] on textarea at bounding box center [107, 405] width 207 height 38
type textarea "****"
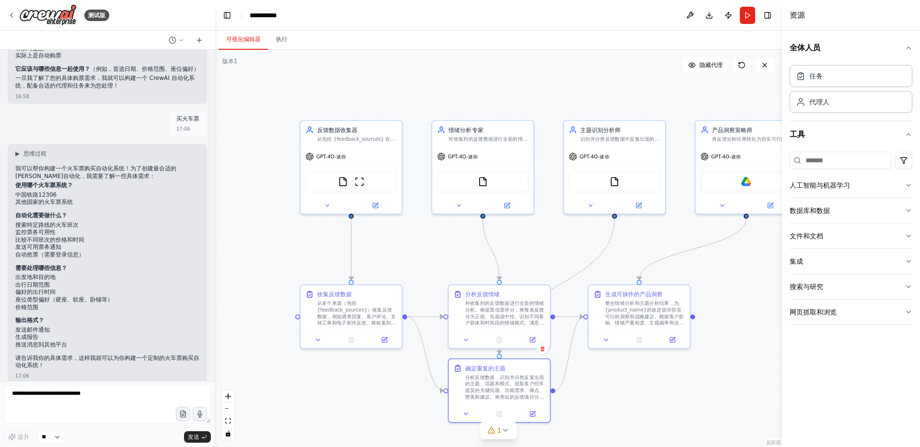
scroll to position [191, 0]
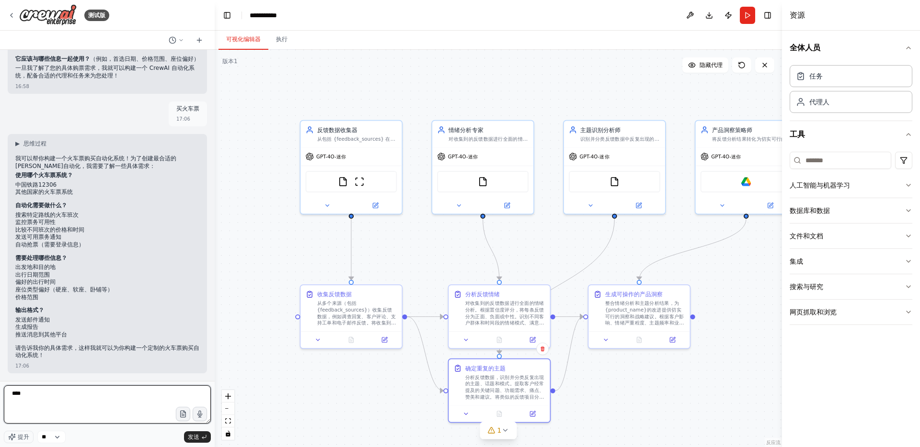
type textarea "*****"
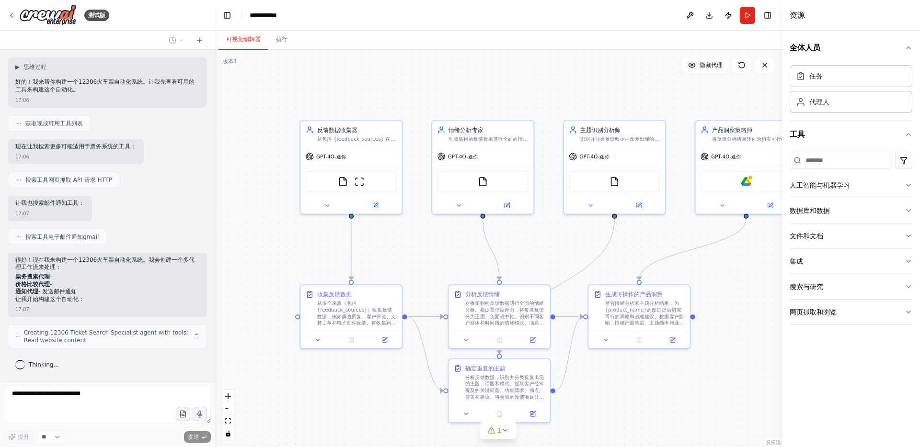
scroll to position [540, 0]
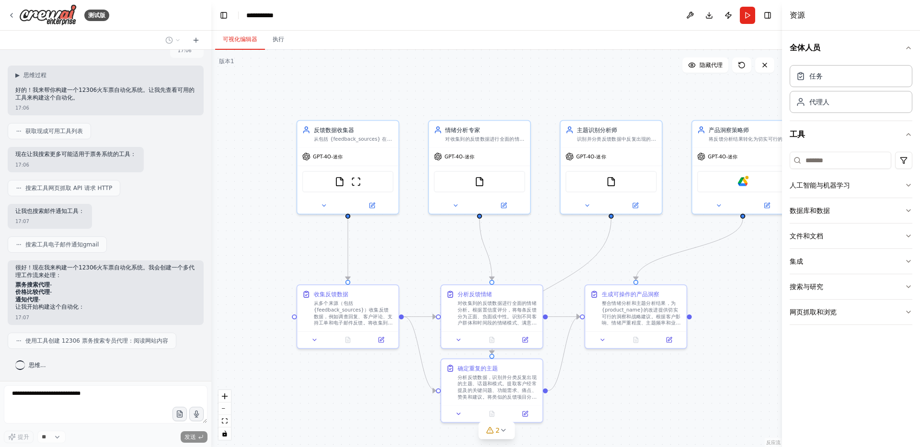
drag, startPoint x: 211, startPoint y: 269, endPoint x: 211, endPoint y: 276, distance: 7.2
click at [211, 276] on div "测试版 你好！我是 CrewAI 助手。你想构建什么样的自动化系统？ 16:57 买票 16:57 ▶ 思维过程 我可以帮您构建购票自动化系统！为了帮您创建合…" at bounding box center [460, 223] width 920 height 447
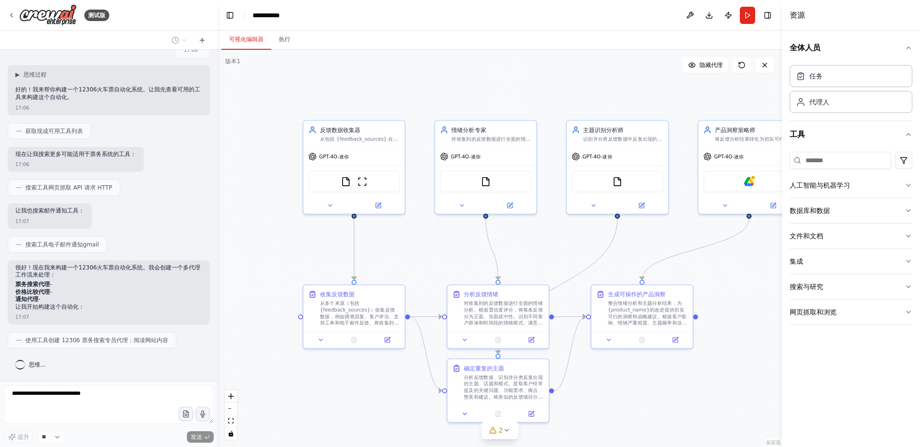
drag, startPoint x: 209, startPoint y: 241, endPoint x: 218, endPoint y: 241, distance: 9.6
click at [218, 241] on div "测试版 你好！我是 CrewAI 助手。你想构建什么样的自动化系统？ 16:57 买票 16:57 ▶ 思维过程 我可以帮您构建购票自动化系统！为了帮您创建合…" at bounding box center [460, 223] width 920 height 447
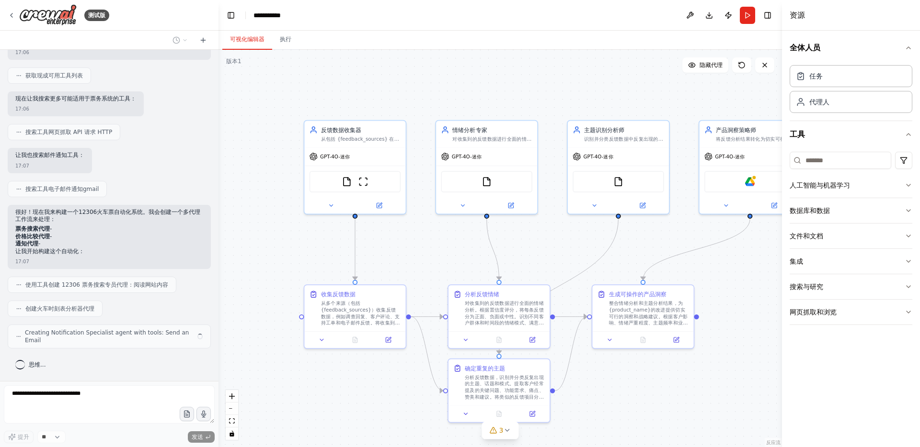
scroll to position [588, 0]
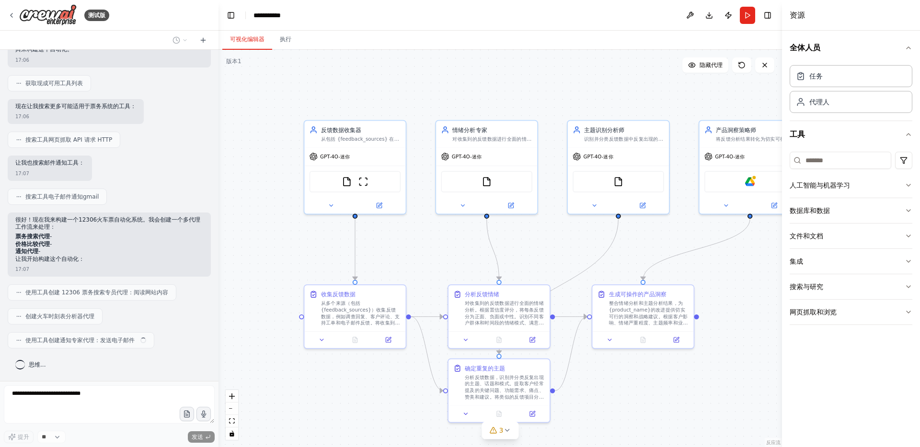
click at [600, 36] on div "可视化编辑器 执行" at bounding box center [499, 40] width 563 height 19
click at [571, 31] on div "可视化编辑器 执行" at bounding box center [499, 40] width 563 height 19
click at [584, 32] on div "可视化编辑器 执行" at bounding box center [499, 40] width 563 height 19
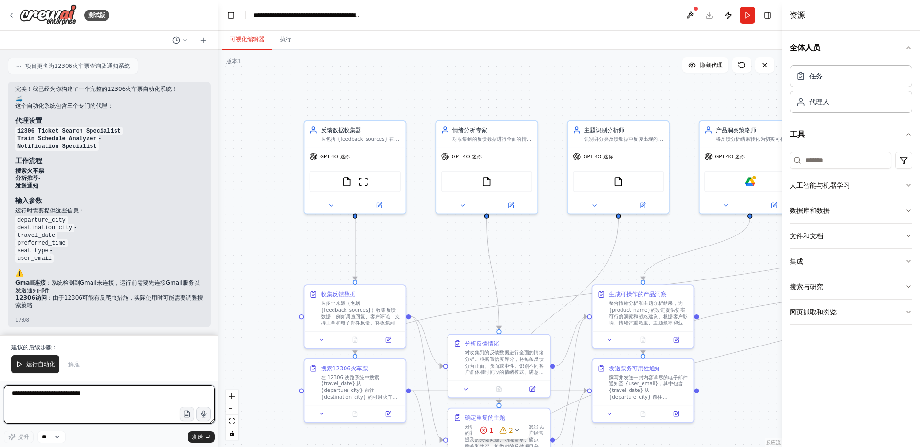
scroll to position [1152, 0]
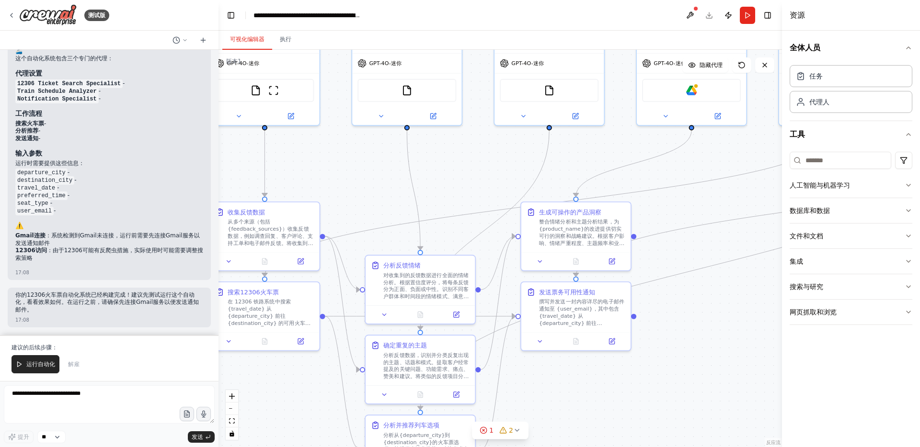
drag, startPoint x: 459, startPoint y: 279, endPoint x: 390, endPoint y: 204, distance: 101.7
click at [387, 202] on div ".deletable-edge-delete-btn { width: 20px; height: 20px; border: 0px solid #ffff…" at bounding box center [499, 249] width 563 height 398
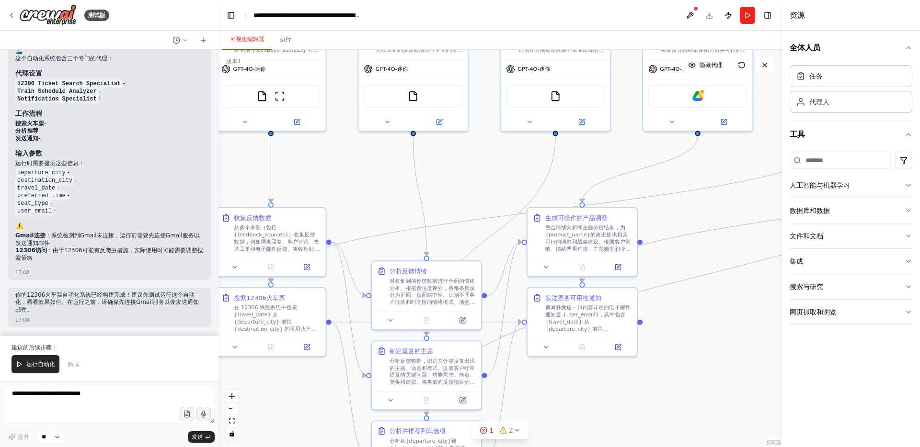
scroll to position [1145, 0]
click at [906, 184] on icon "button" at bounding box center [908, 185] width 4 height 2
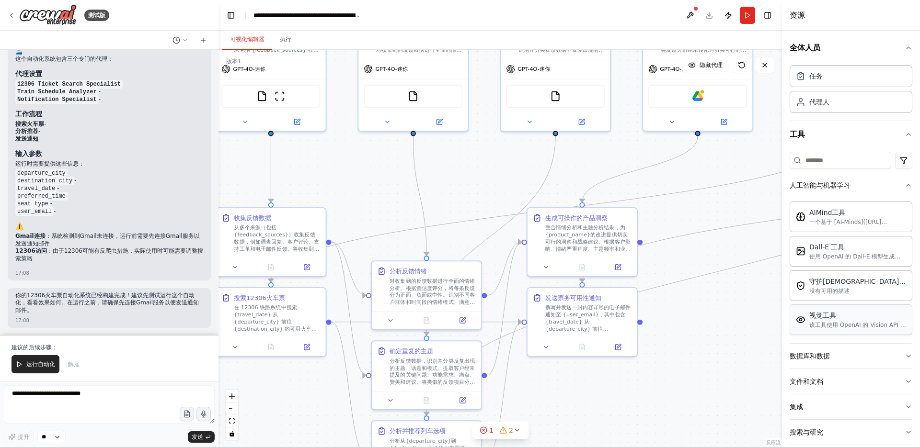
scroll to position [39, 0]
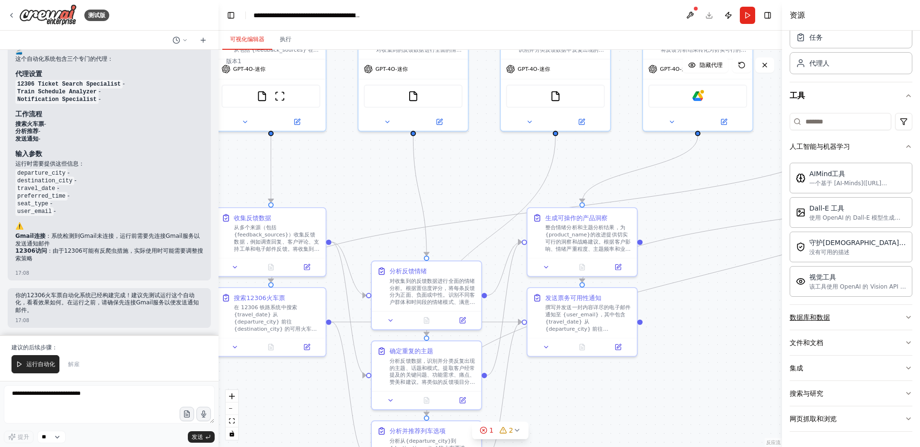
click at [900, 317] on button "数据库和数据" at bounding box center [850, 317] width 123 height 25
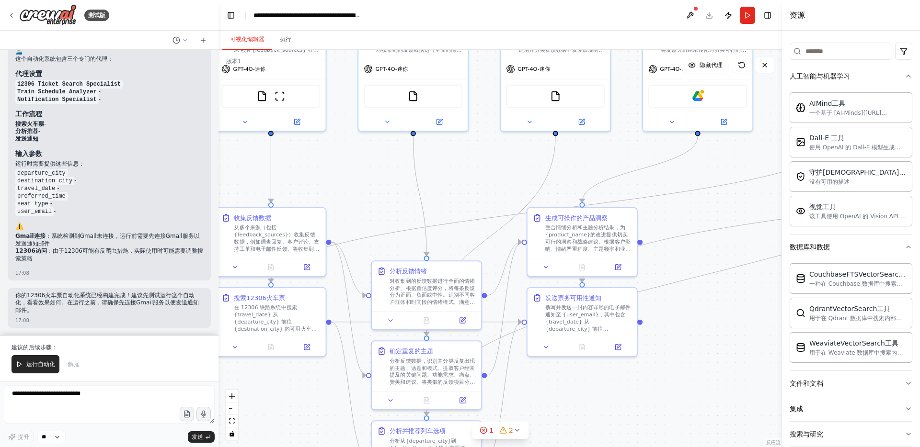
scroll to position [150, 0]
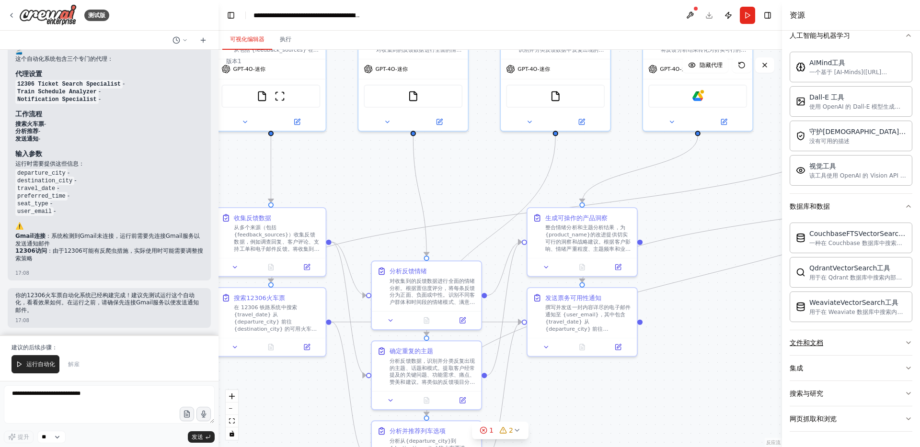
click at [896, 343] on button "文件和文档" at bounding box center [850, 342] width 123 height 25
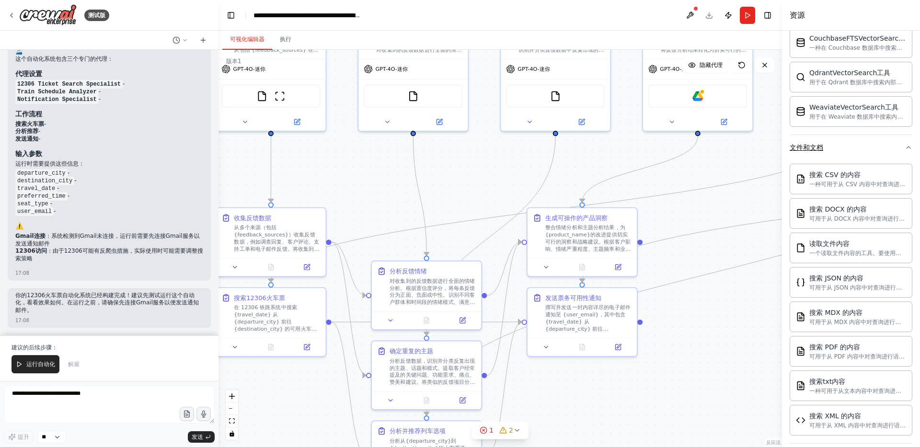
scroll to position [433, 0]
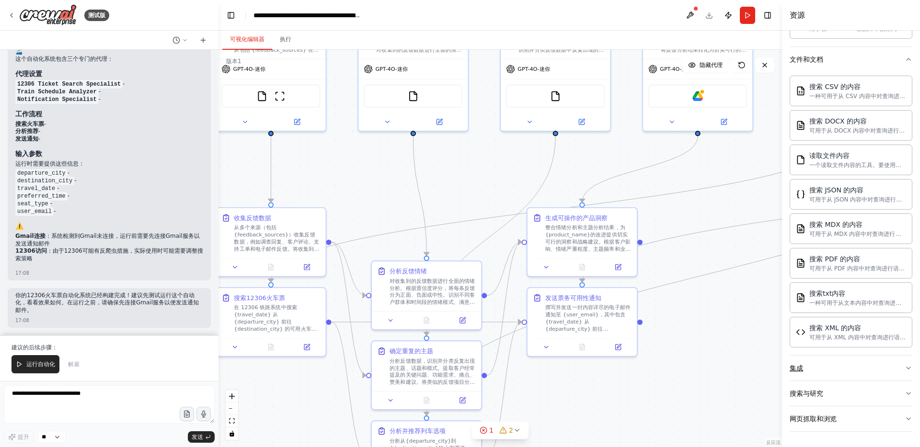
click at [866, 363] on button "集成" at bounding box center [850, 368] width 123 height 25
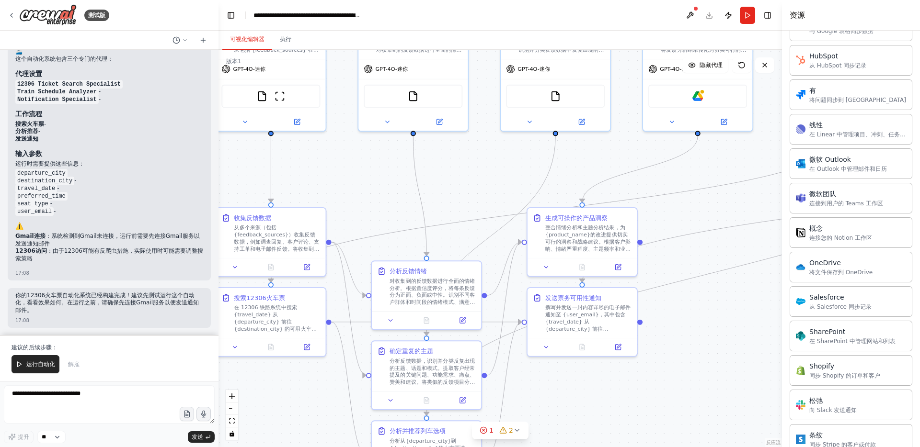
scroll to position [1200, 0]
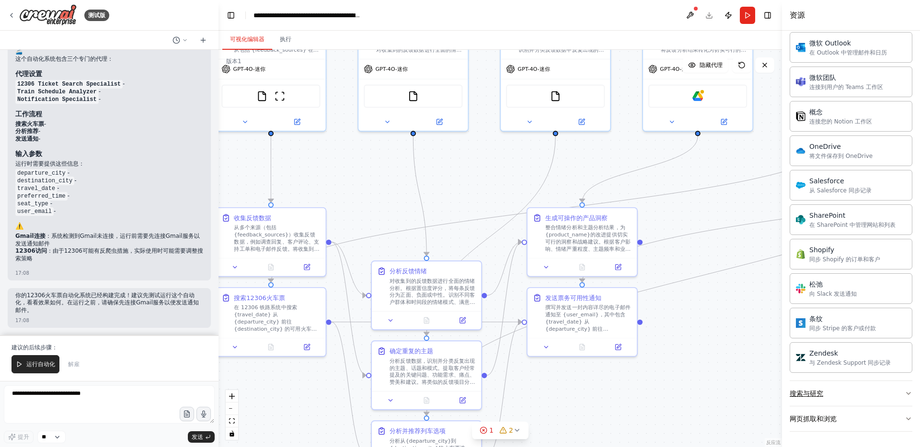
click at [866, 394] on button "搜索与研究" at bounding box center [850, 393] width 123 height 25
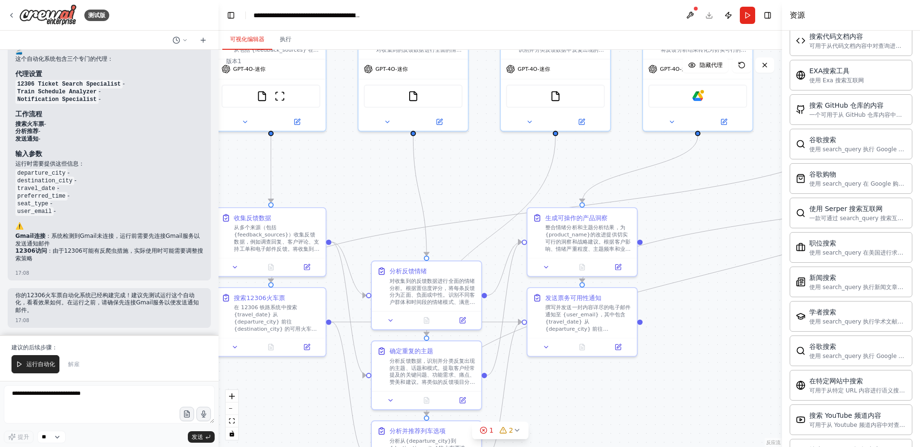
scroll to position [1690, 0]
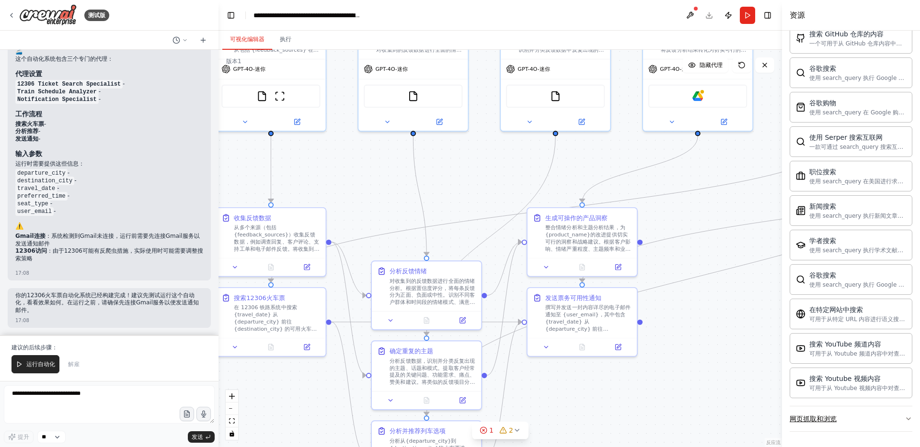
click at [862, 417] on button "网页抓取和浏览" at bounding box center [850, 419] width 123 height 25
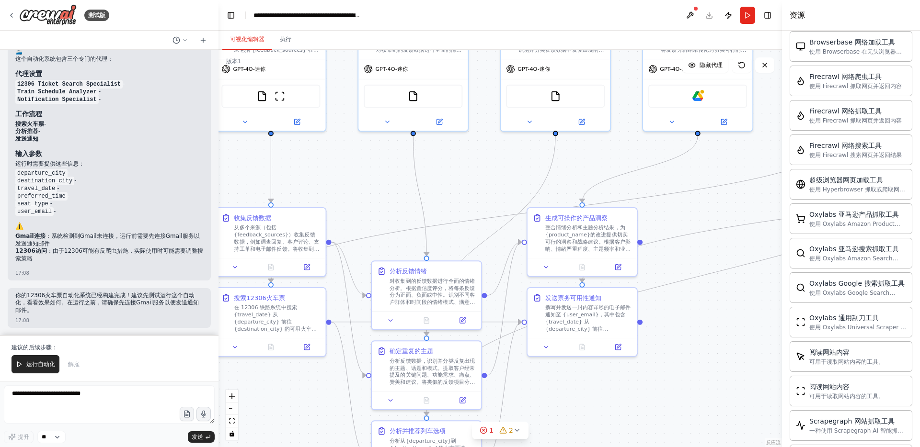
scroll to position [2123, 0]
